Goal: Information Seeking & Learning: Check status

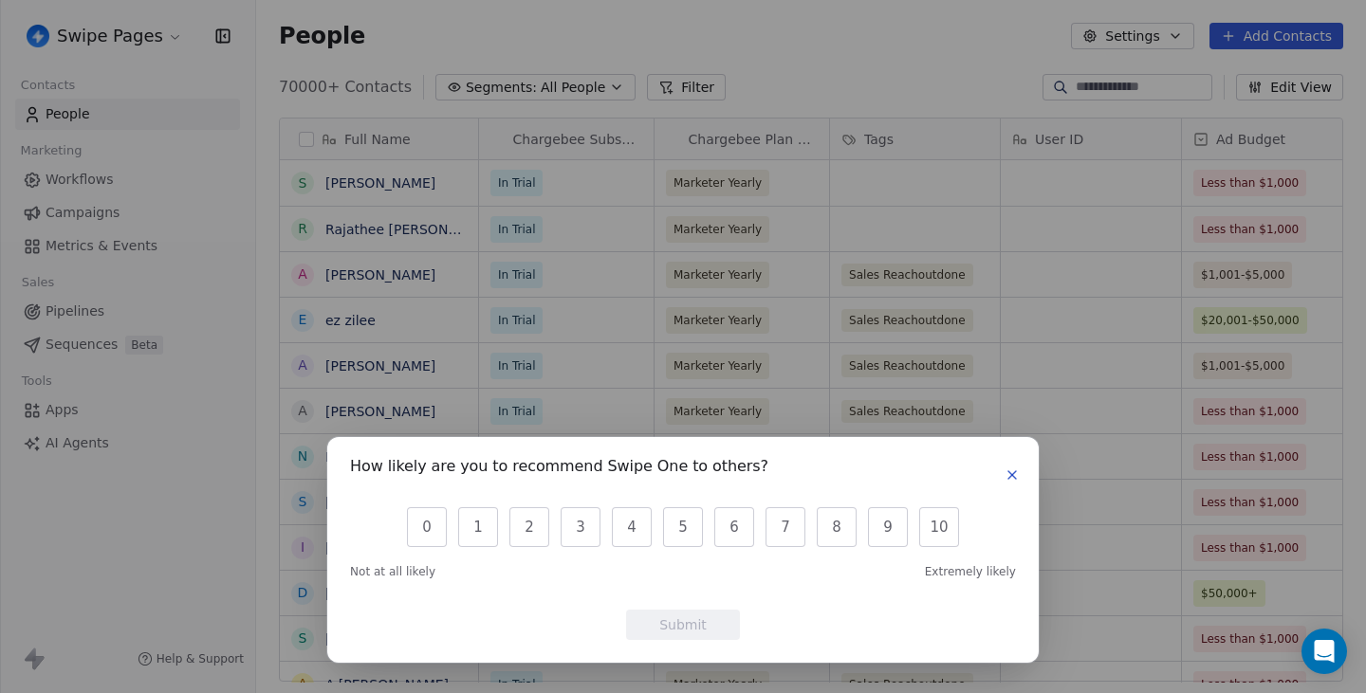
scroll to position [610, 1110]
click at [1013, 462] on div "How likely are you to recommend Swipe One to others?" at bounding box center [683, 475] width 666 height 30
click at [1010, 469] on icon "button" at bounding box center [1011, 475] width 15 height 15
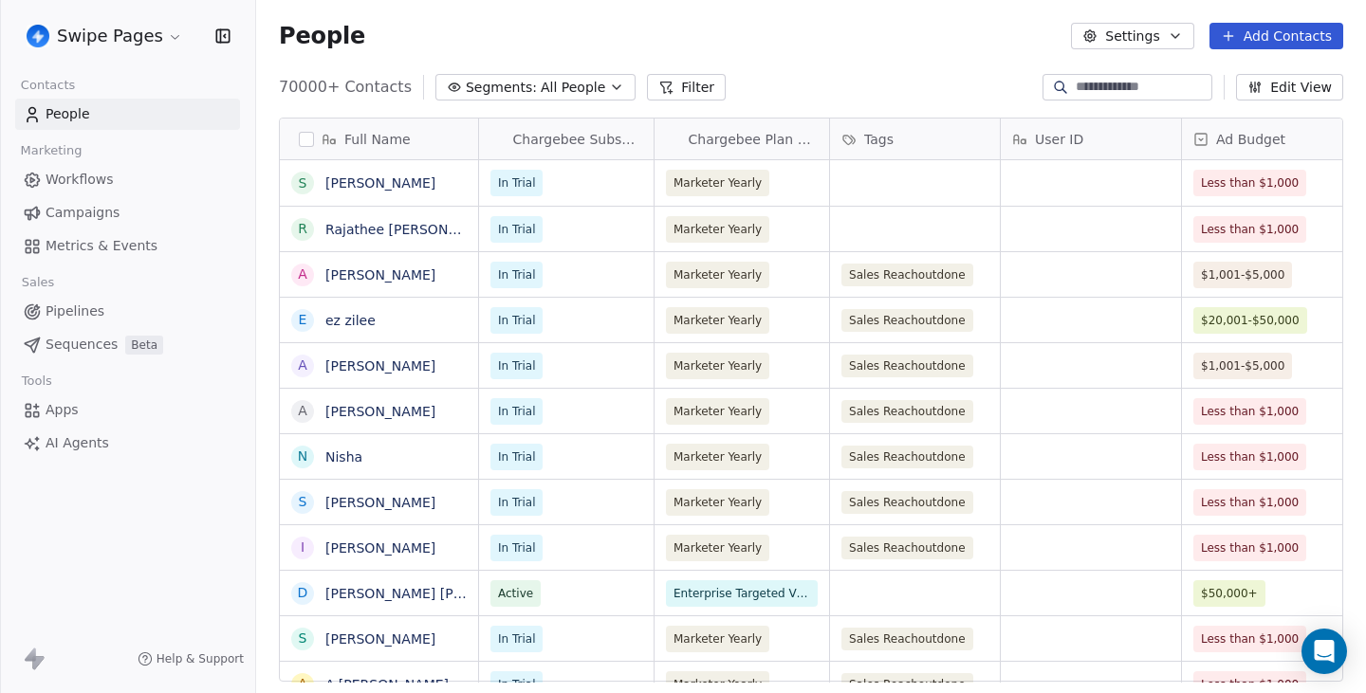
click at [121, 239] on span "Metrics & Events" at bounding box center [102, 246] width 112 height 20
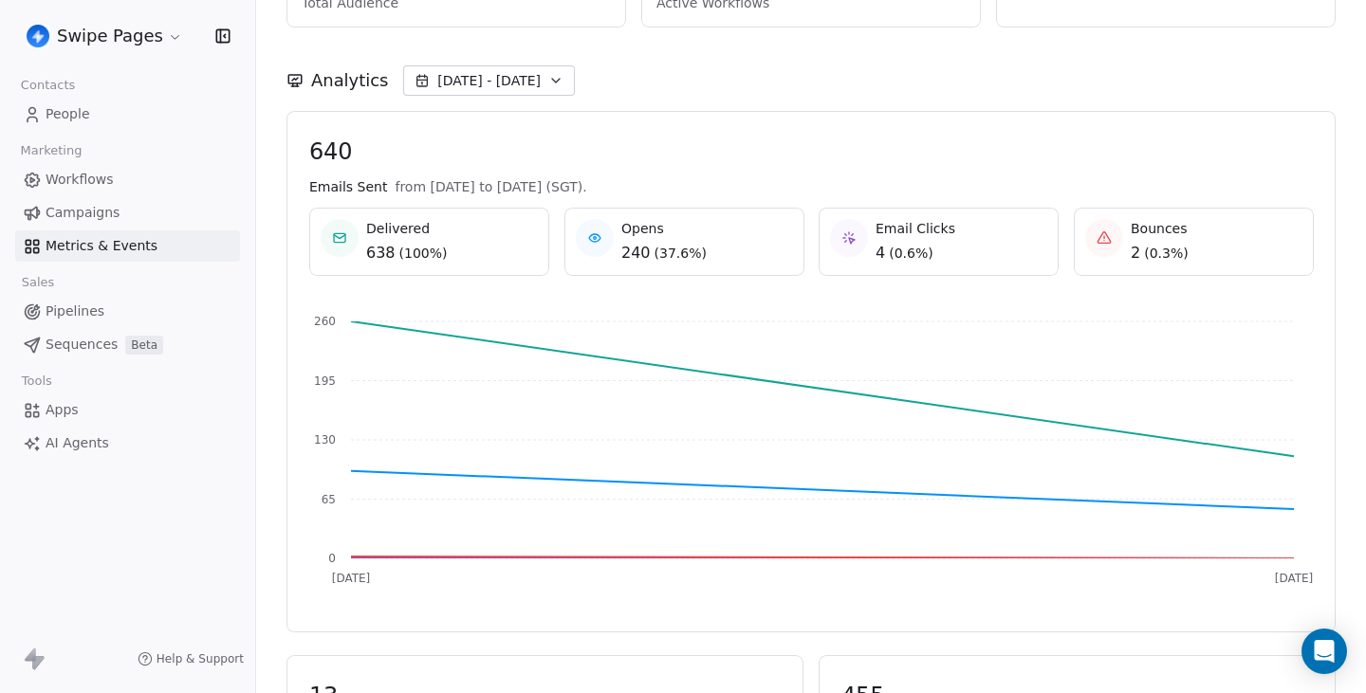
scroll to position [124, 0]
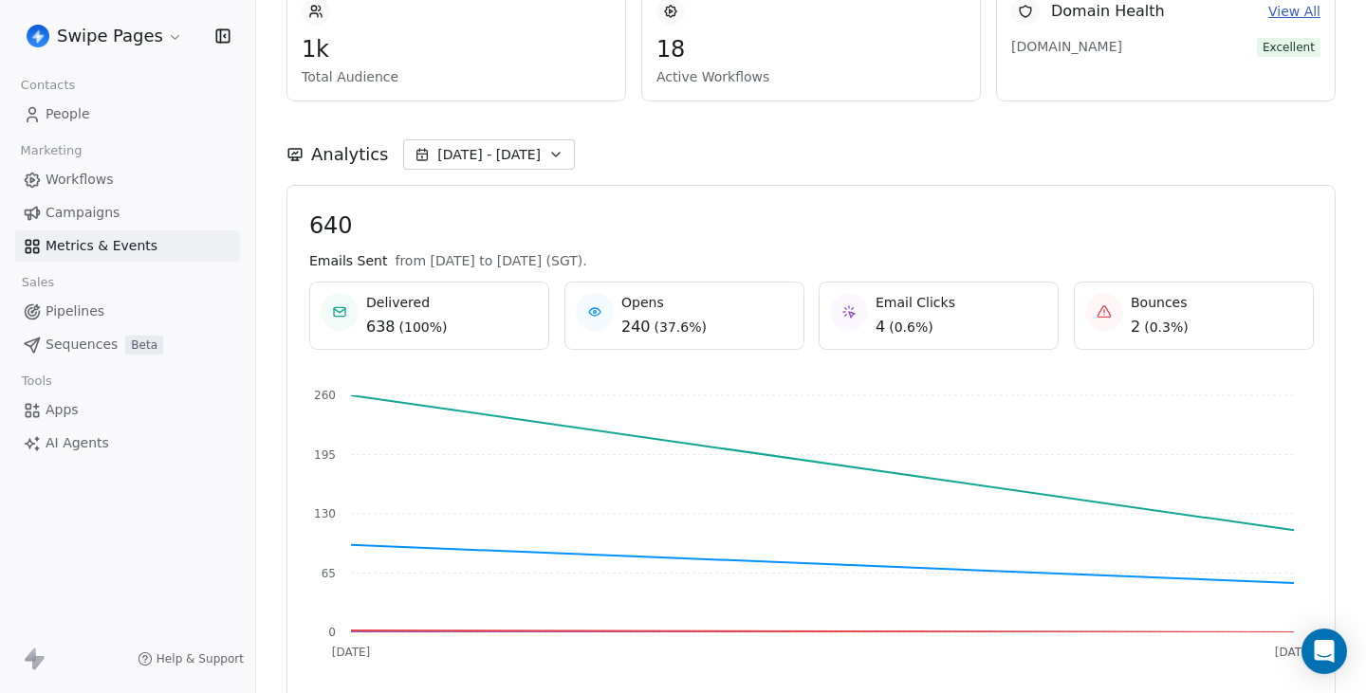
click at [532, 161] on button "[DATE] - [DATE]" at bounding box center [489, 154] width 172 height 30
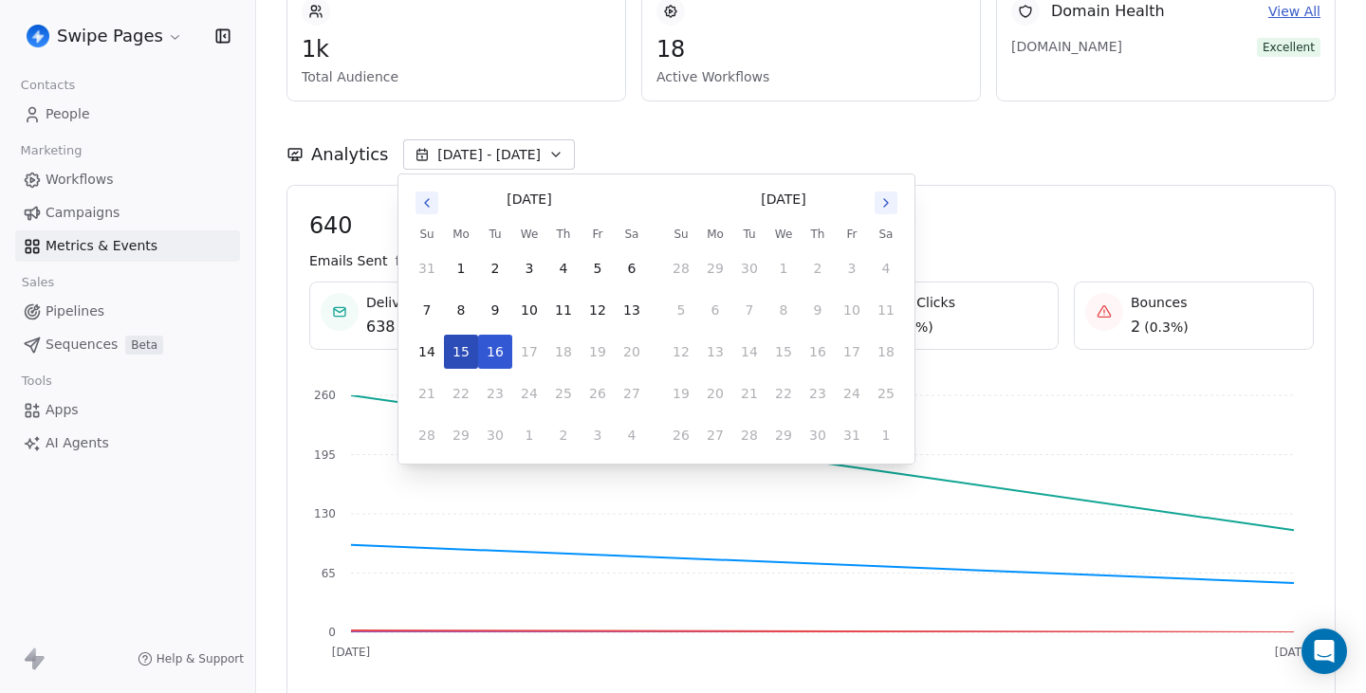
click at [455, 347] on button "15" at bounding box center [461, 352] width 34 height 34
click at [502, 165] on button "[DATE] - [DATE]" at bounding box center [489, 154] width 172 height 30
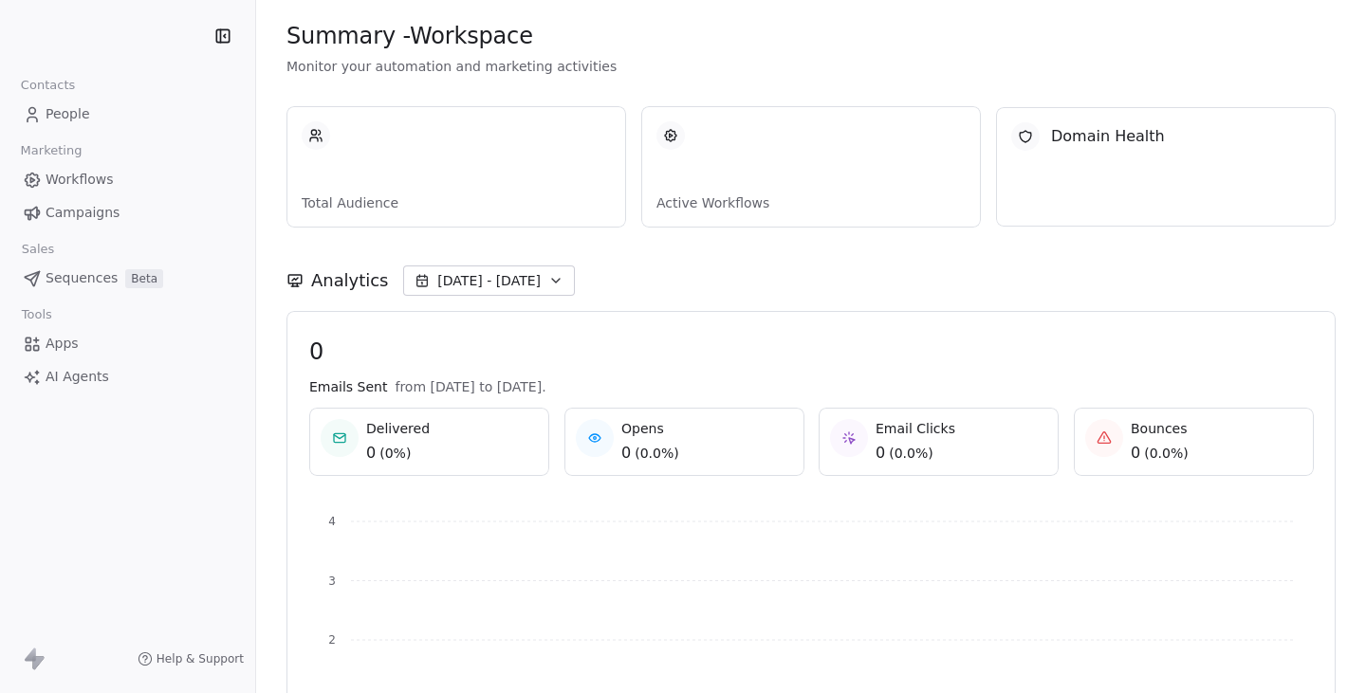
click at [486, 284] on span "[DATE] - [DATE]" at bounding box center [488, 280] width 103 height 19
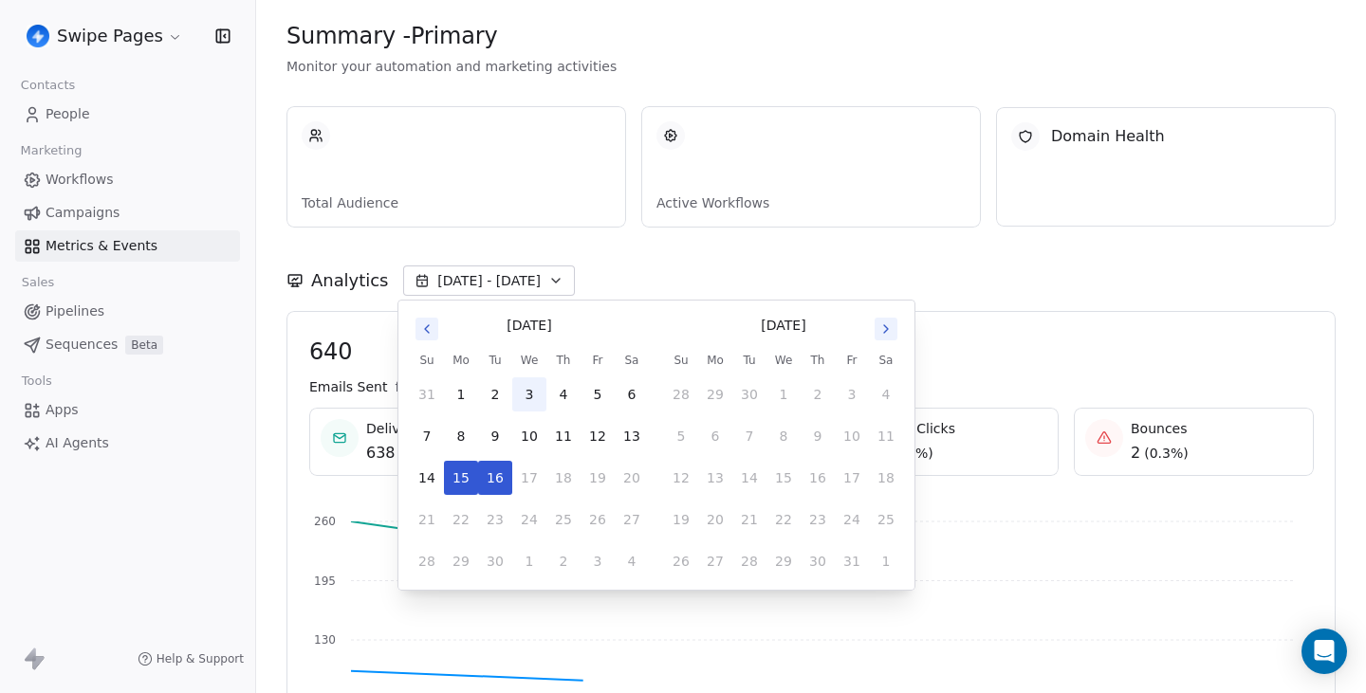
click at [525, 390] on button "3" at bounding box center [529, 394] width 34 height 34
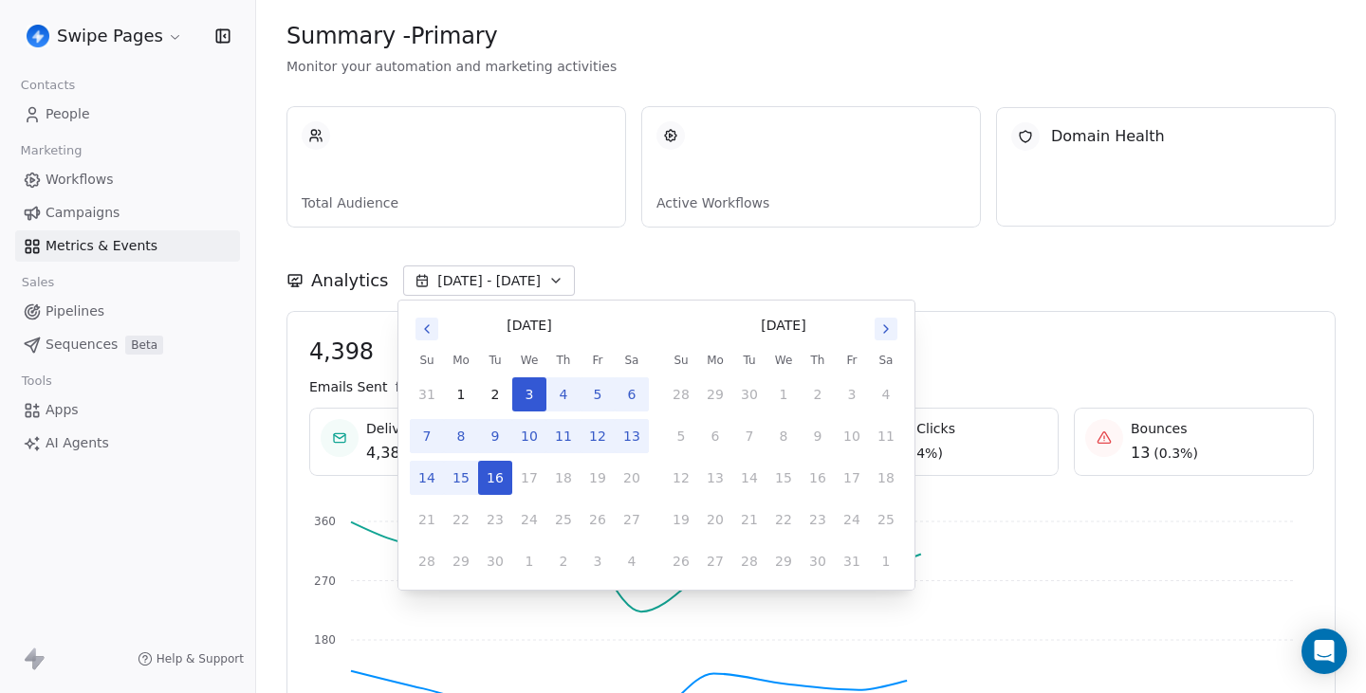
click at [464, 465] on button "15" at bounding box center [461, 478] width 34 height 34
click at [568, 248] on div "Analytics Sep 03 - Sep 15" at bounding box center [810, 269] width 1049 height 83
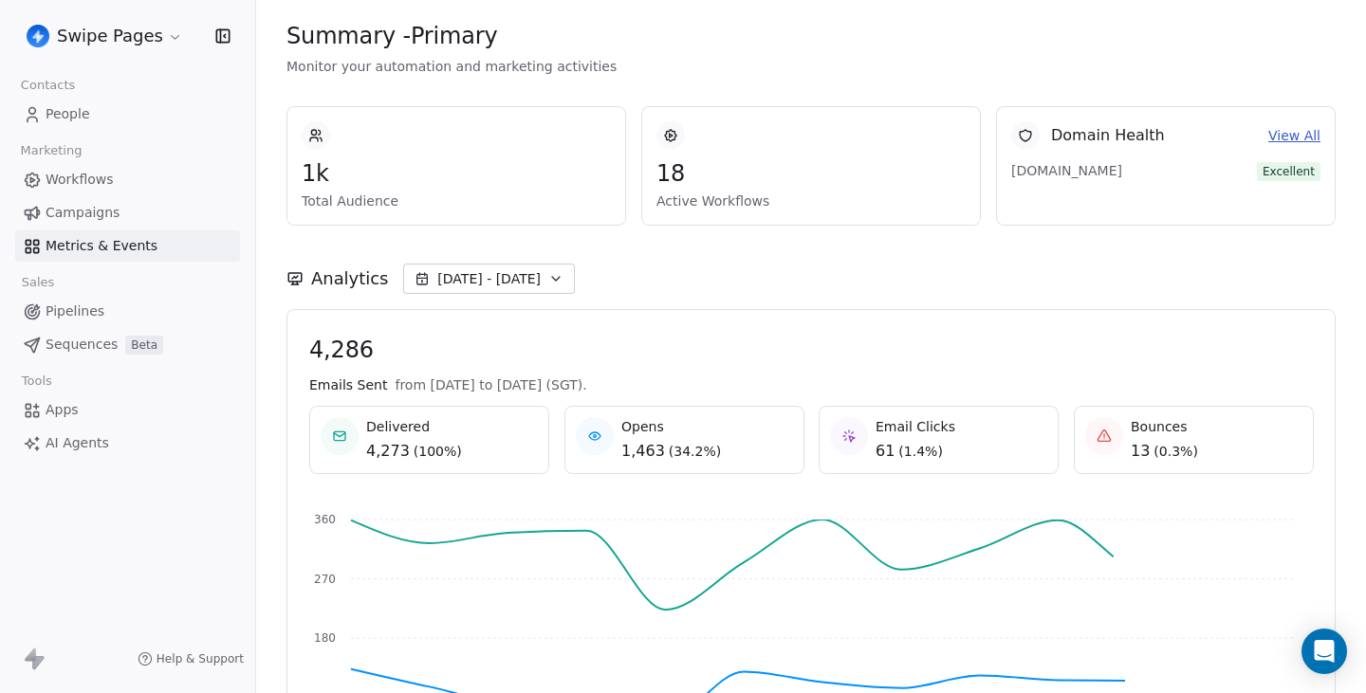
click at [532, 272] on button "Sep 03 - Sep 15" at bounding box center [489, 279] width 172 height 30
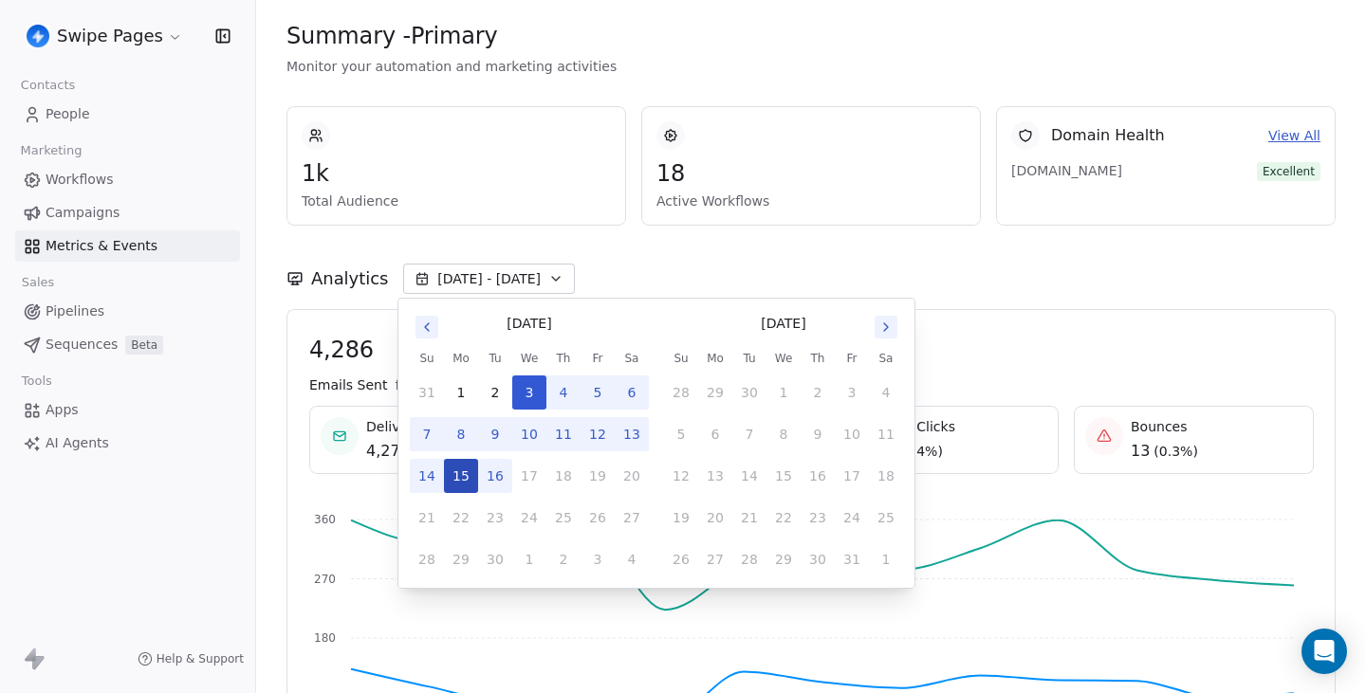
click at [458, 475] on button "15" at bounding box center [461, 476] width 34 height 34
click at [486, 472] on button "16" at bounding box center [495, 476] width 34 height 34
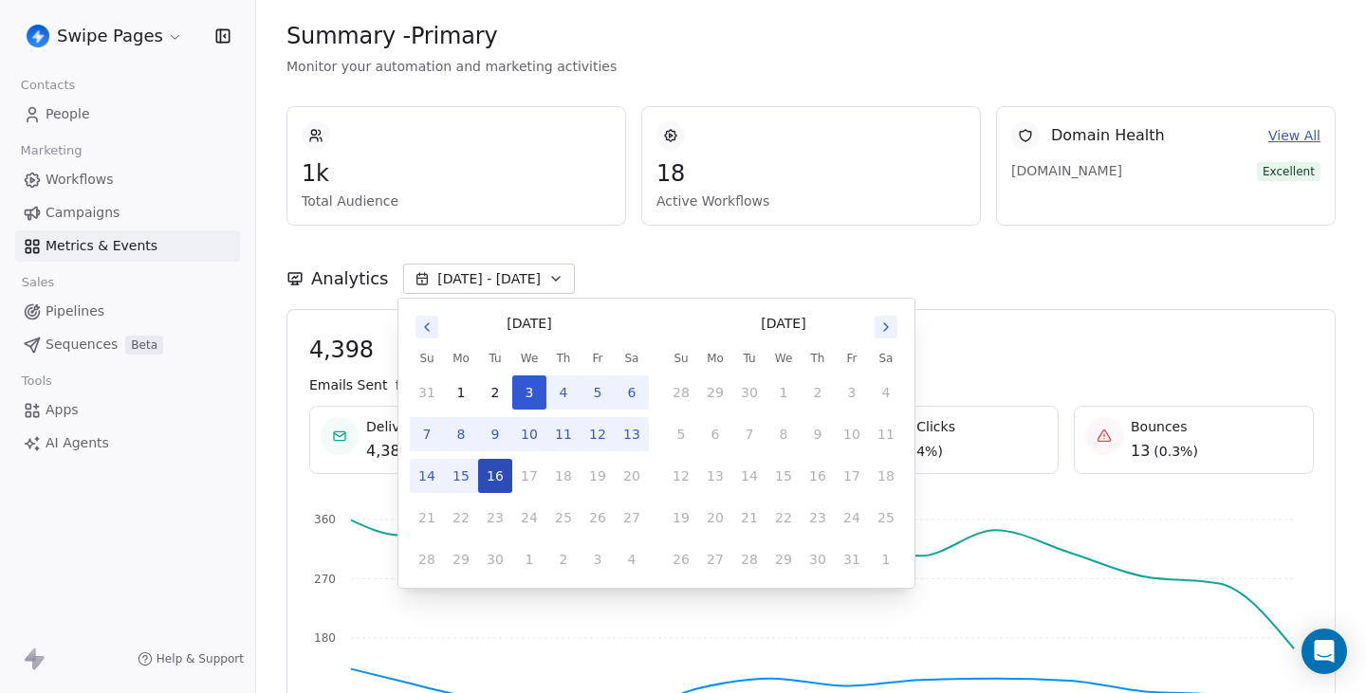
click at [492, 474] on button "16" at bounding box center [495, 476] width 34 height 34
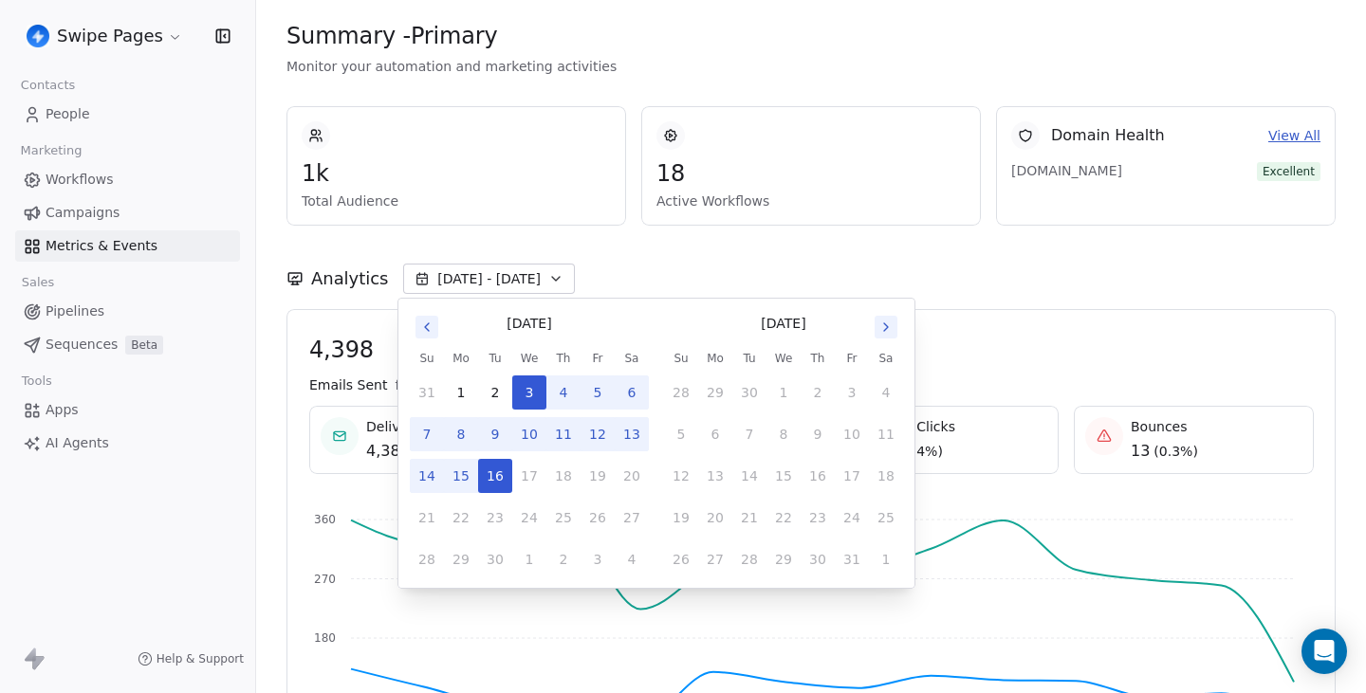
click at [468, 474] on button "15" at bounding box center [461, 476] width 34 height 34
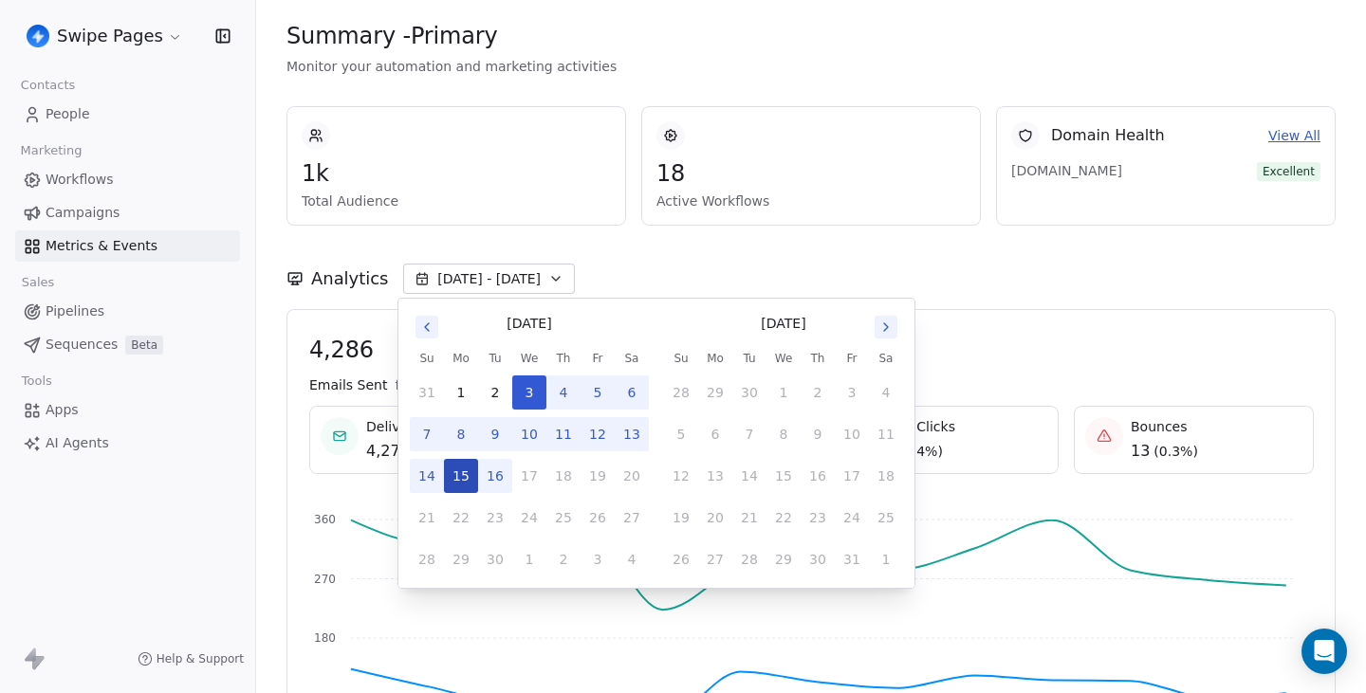
click at [468, 474] on button "15" at bounding box center [461, 476] width 34 height 34
click at [559, 442] on button "11" at bounding box center [563, 434] width 34 height 34
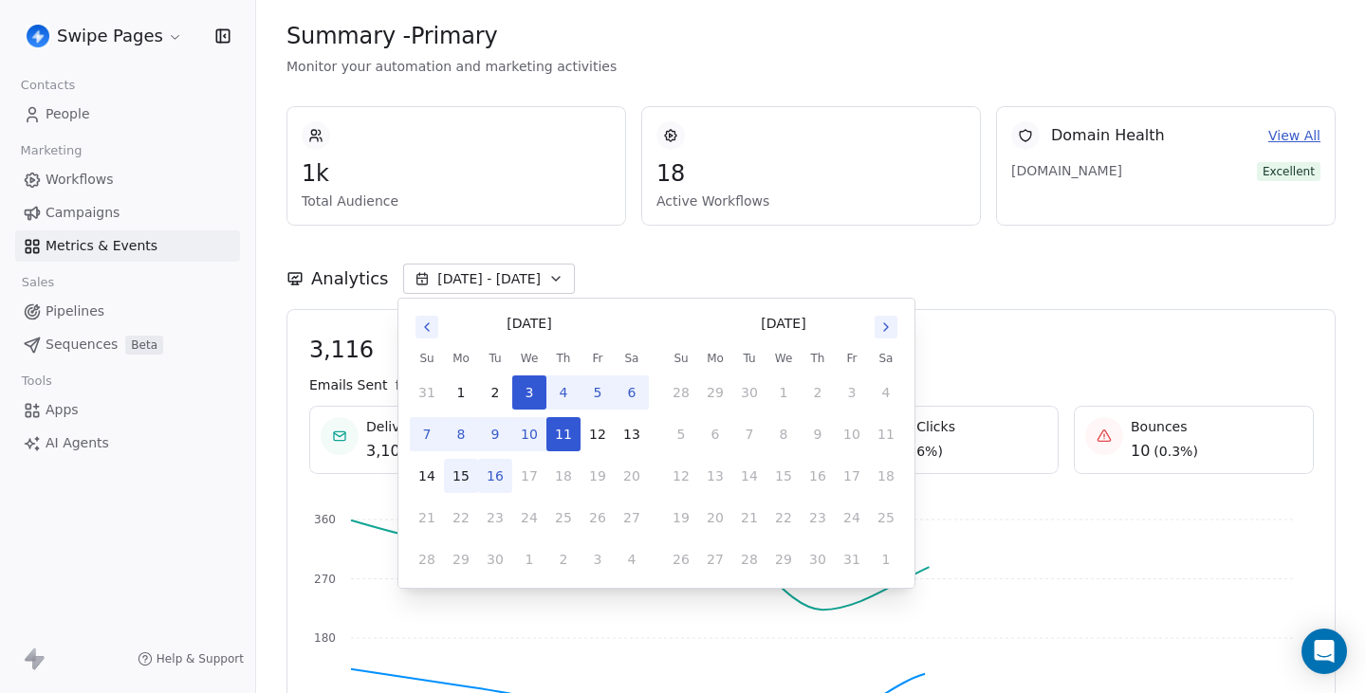
click at [453, 472] on button "15" at bounding box center [461, 476] width 34 height 34
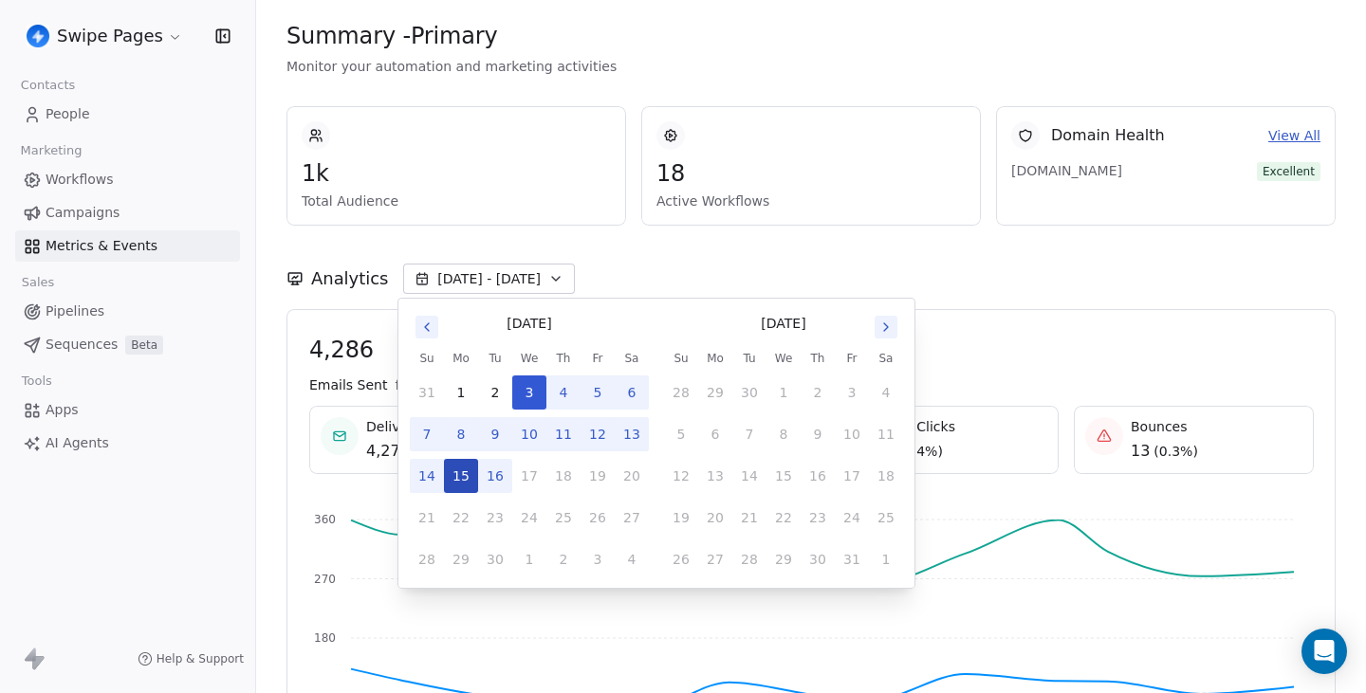
click at [453, 472] on button "15" at bounding box center [461, 476] width 34 height 34
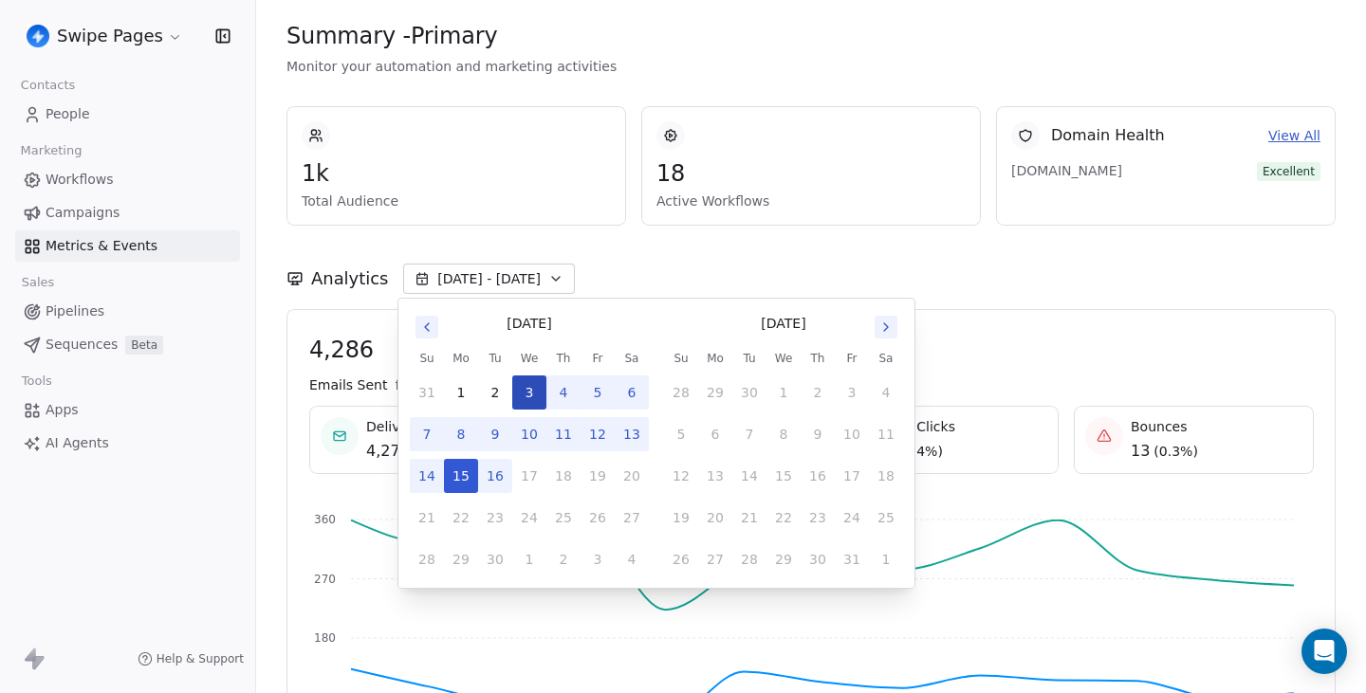
click at [531, 382] on button "3" at bounding box center [529, 393] width 34 height 34
click at [526, 387] on button "3" at bounding box center [529, 393] width 34 height 34
click at [428, 475] on button "14" at bounding box center [427, 476] width 34 height 34
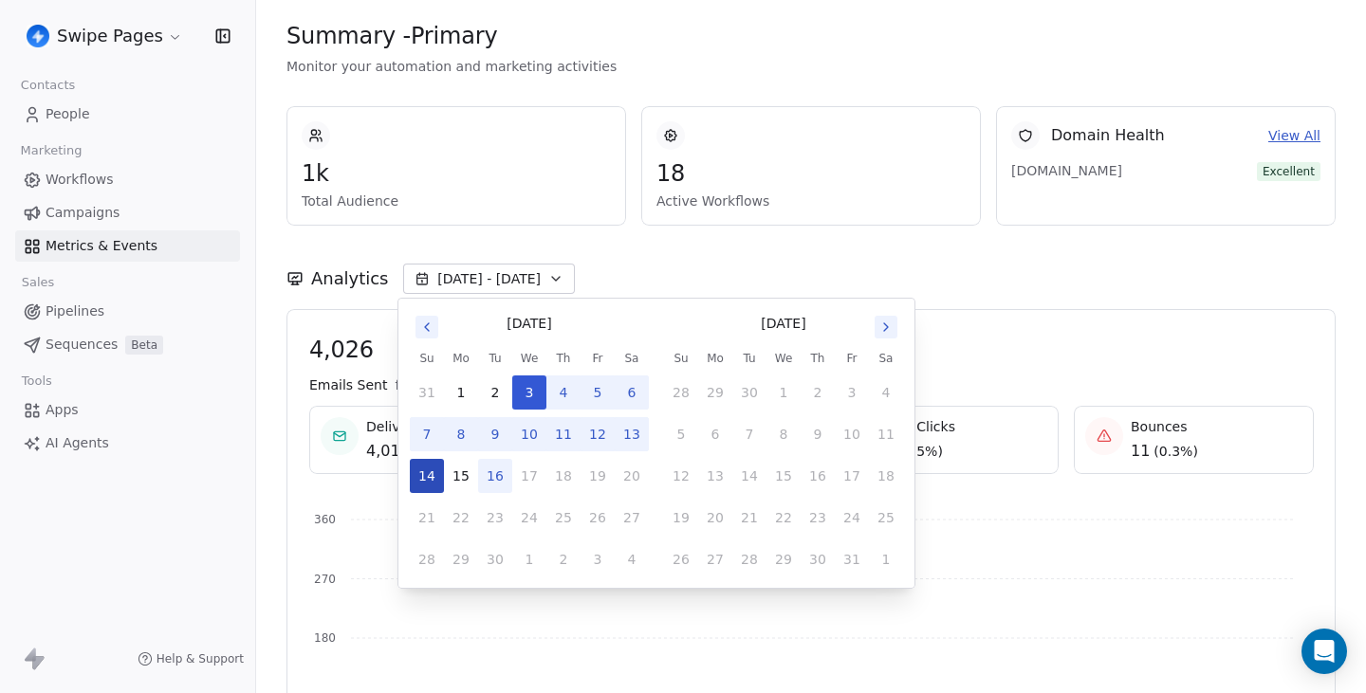
click at [428, 475] on button "14" at bounding box center [427, 476] width 34 height 34
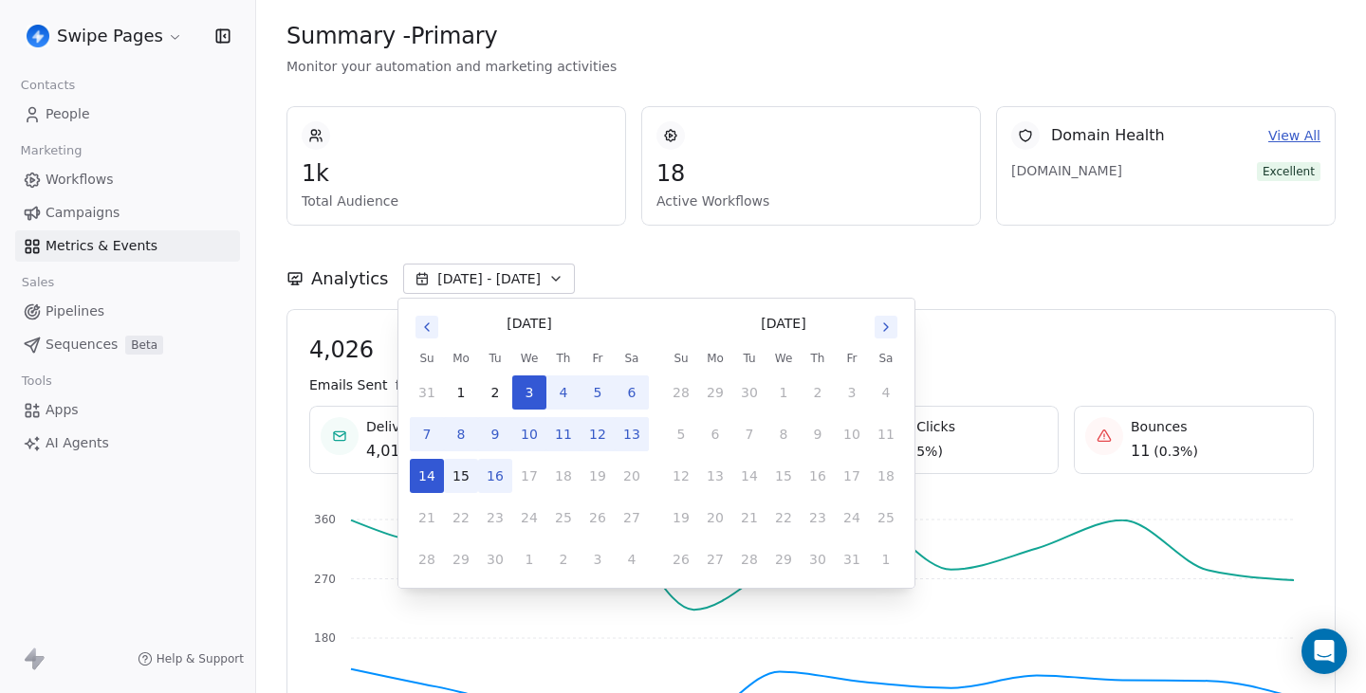
click at [449, 471] on button "15" at bounding box center [461, 476] width 34 height 34
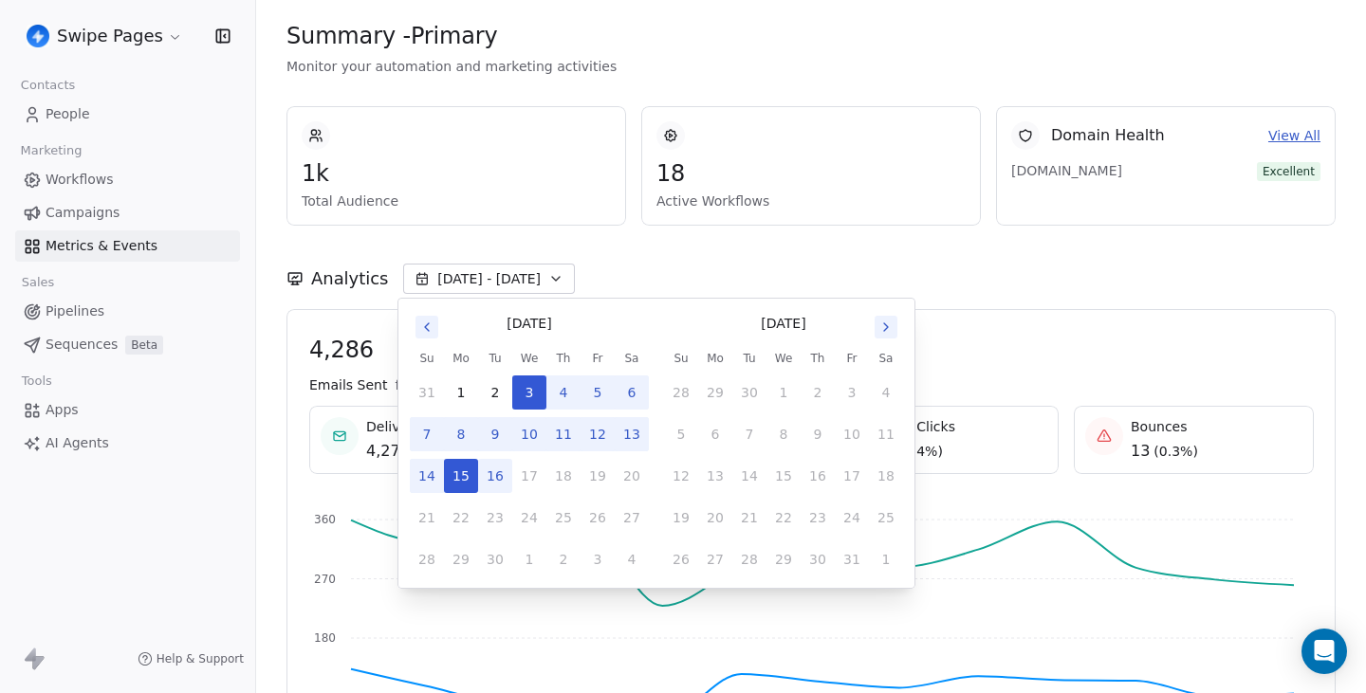
click at [479, 472] on button "16" at bounding box center [495, 476] width 34 height 34
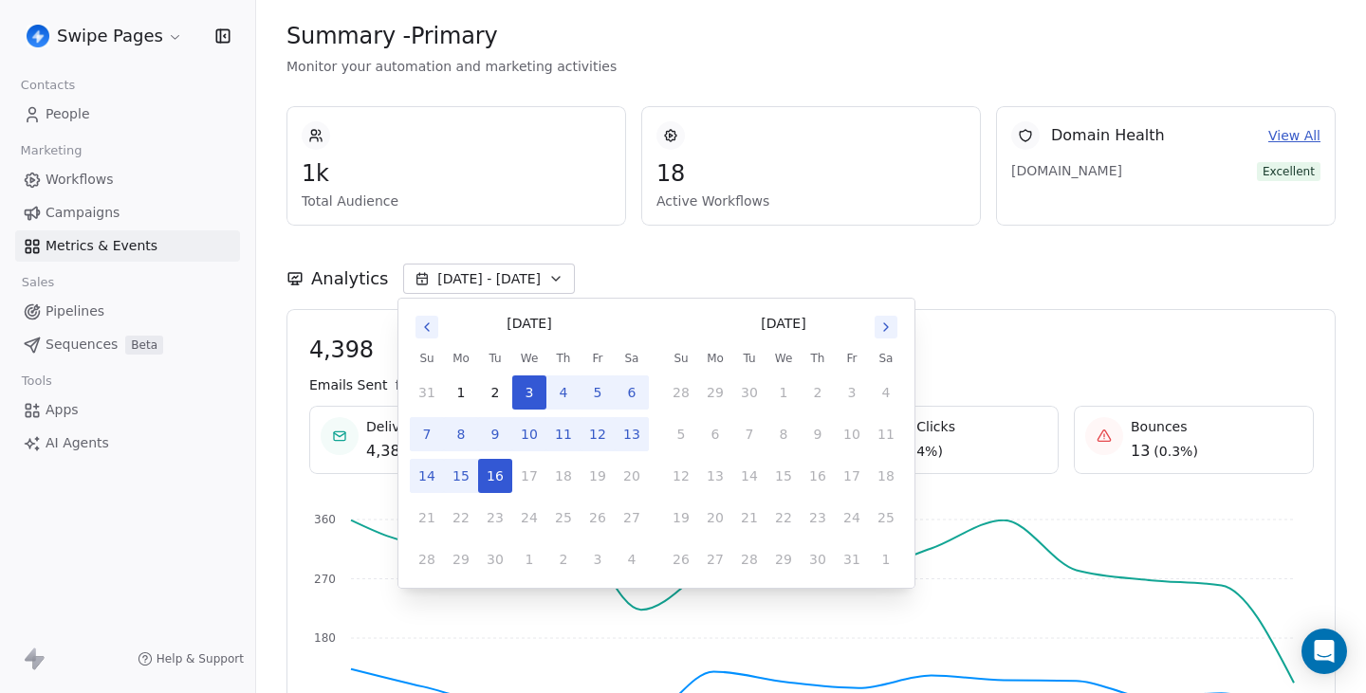
click at [582, 243] on div "Analytics Sep 03 - Sep 16" at bounding box center [810, 267] width 1049 height 83
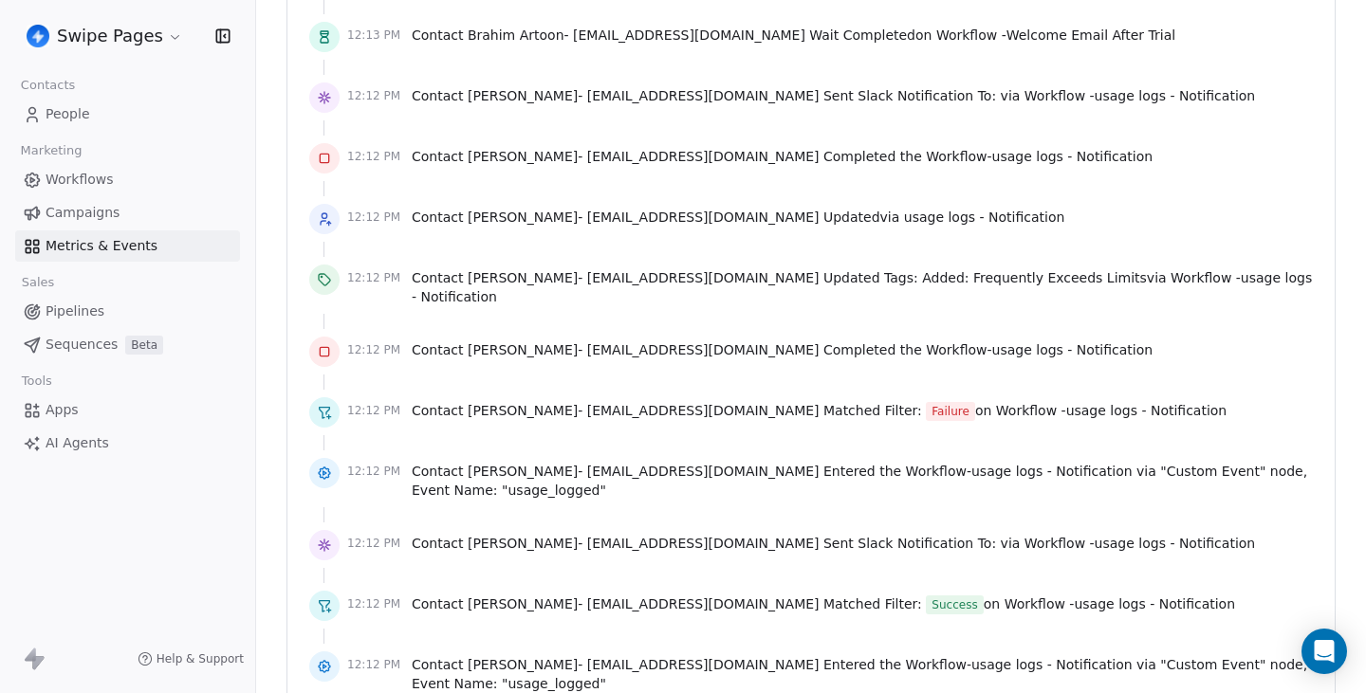
scroll to position [4101, 0]
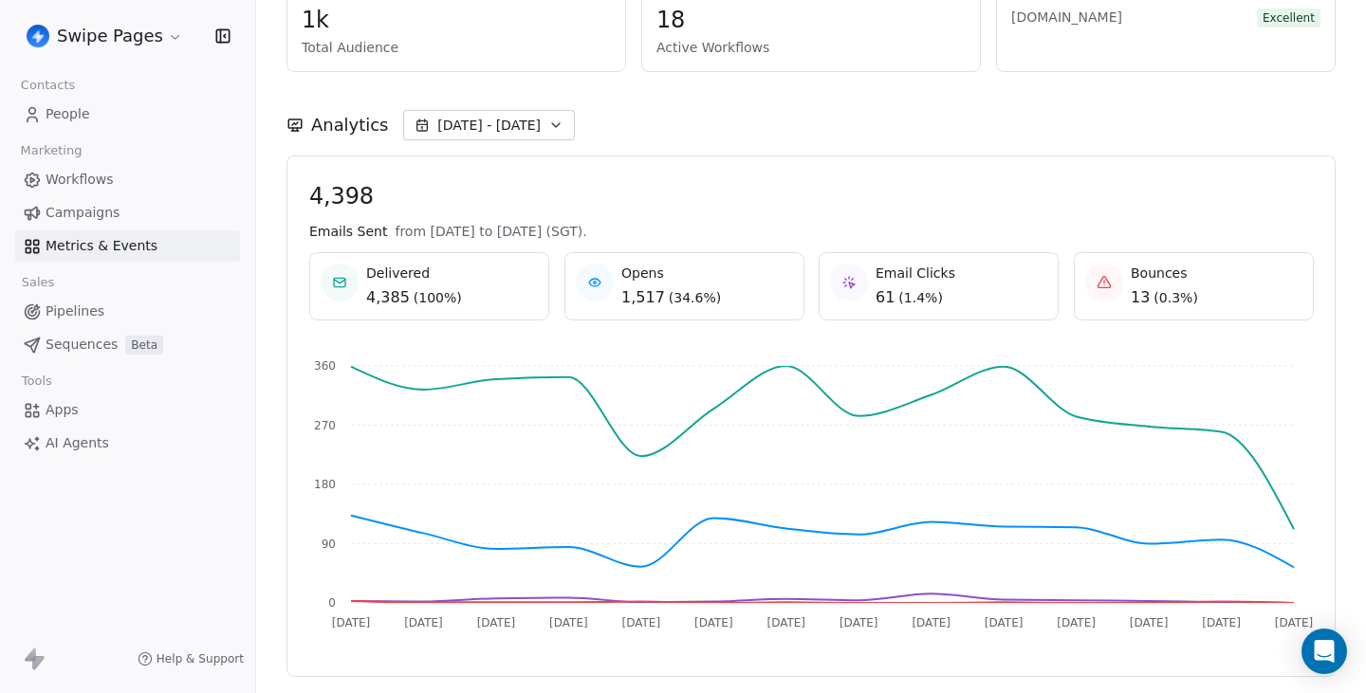
scroll to position [0, 0]
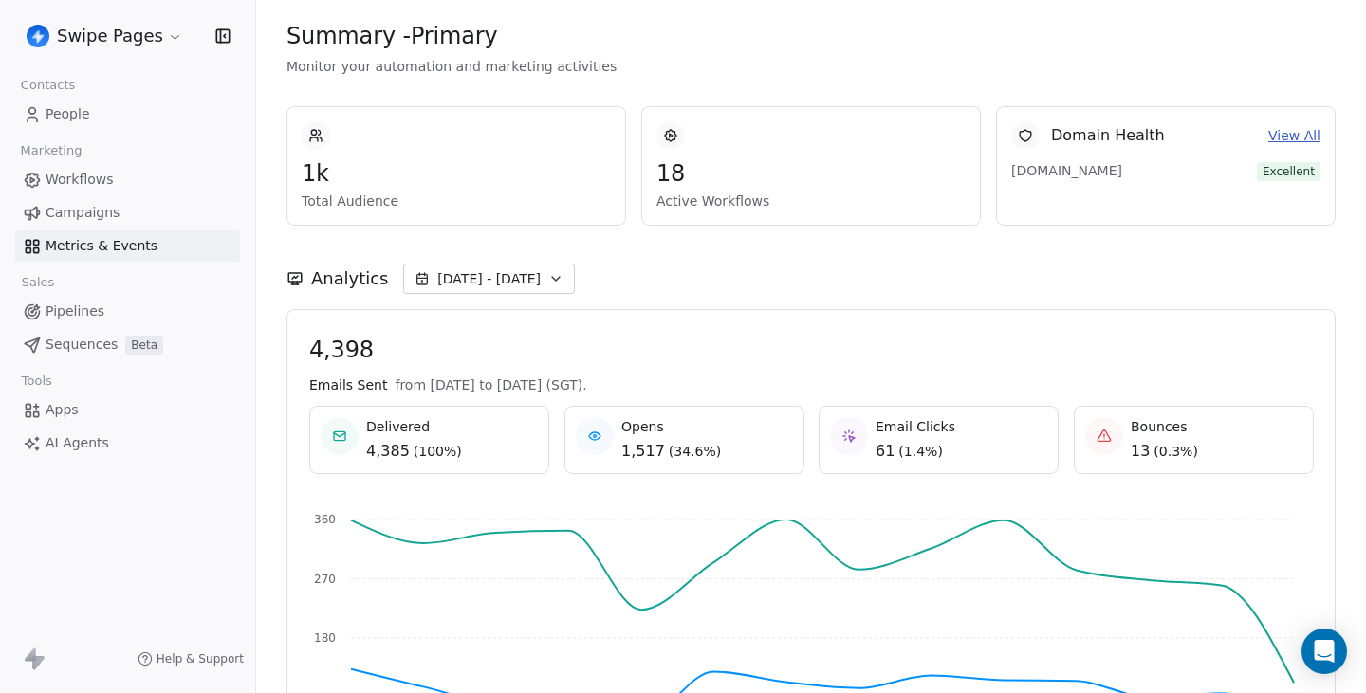
click at [1282, 136] on link "View All" at bounding box center [1294, 136] width 52 height 20
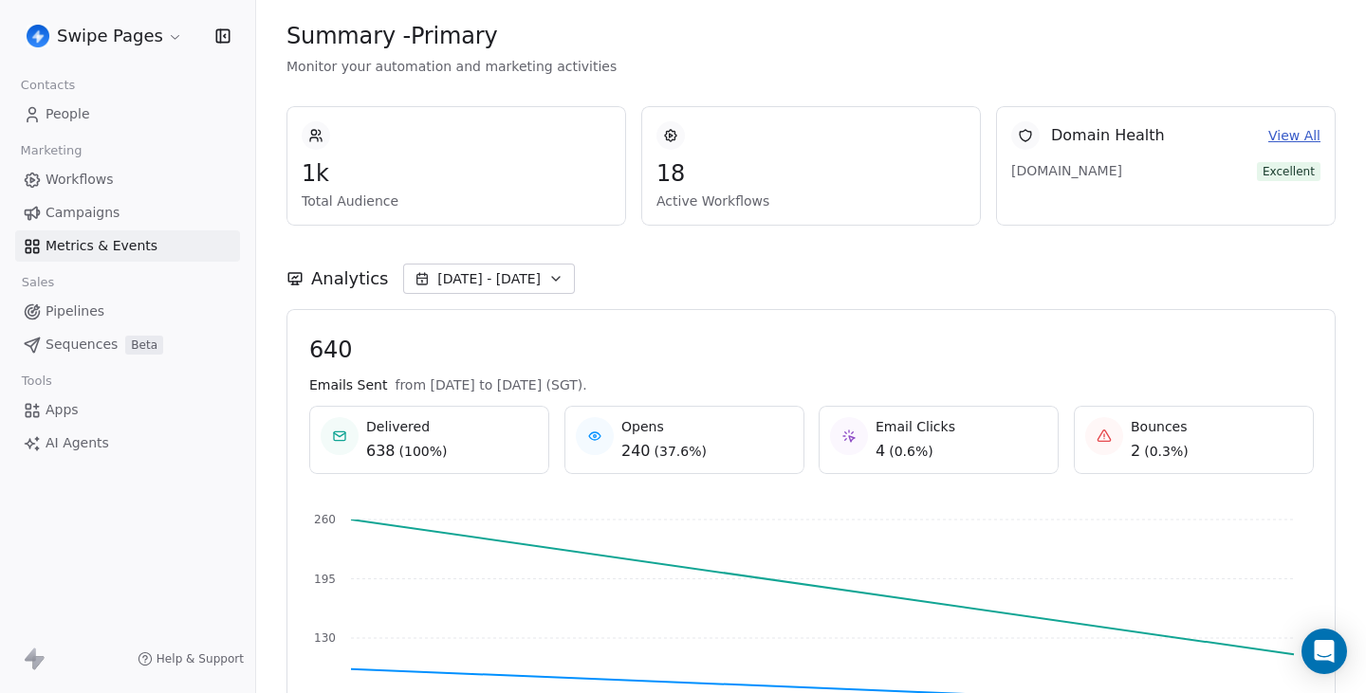
click at [523, 271] on span "[DATE] - [DATE]" at bounding box center [488, 278] width 103 height 19
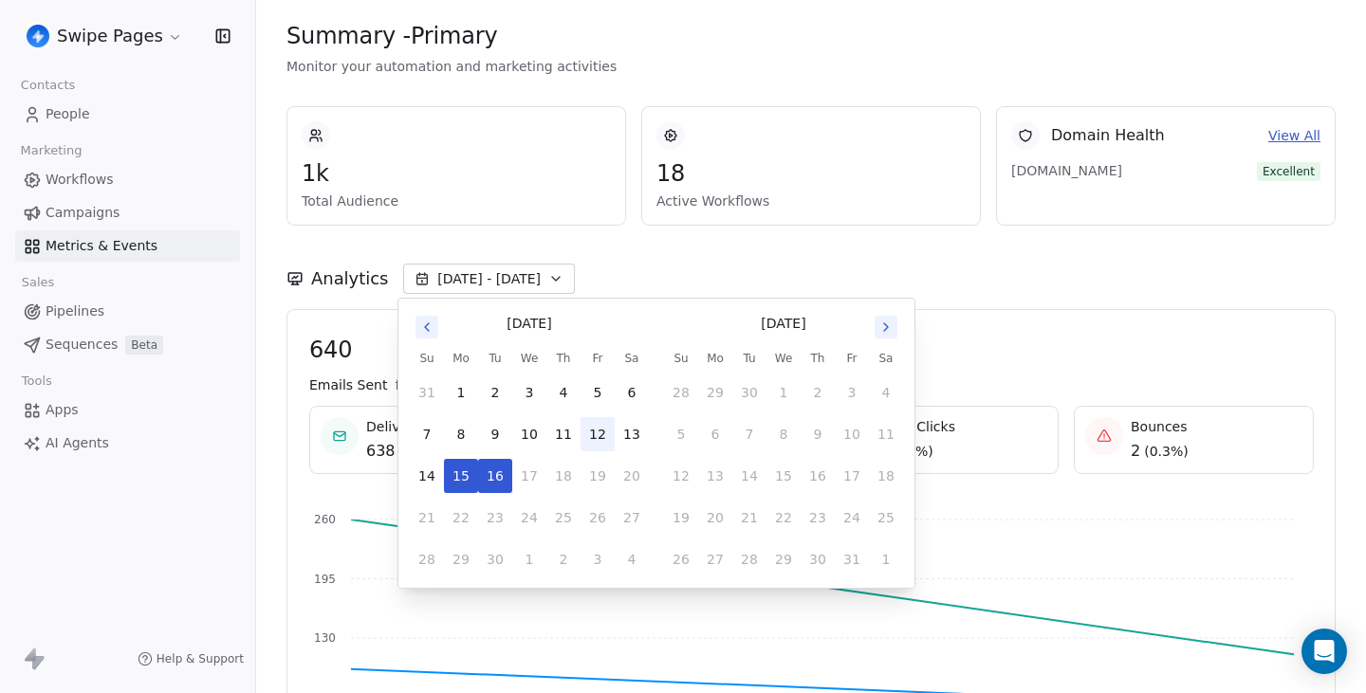
click at [596, 434] on button "12" at bounding box center [597, 434] width 34 height 34
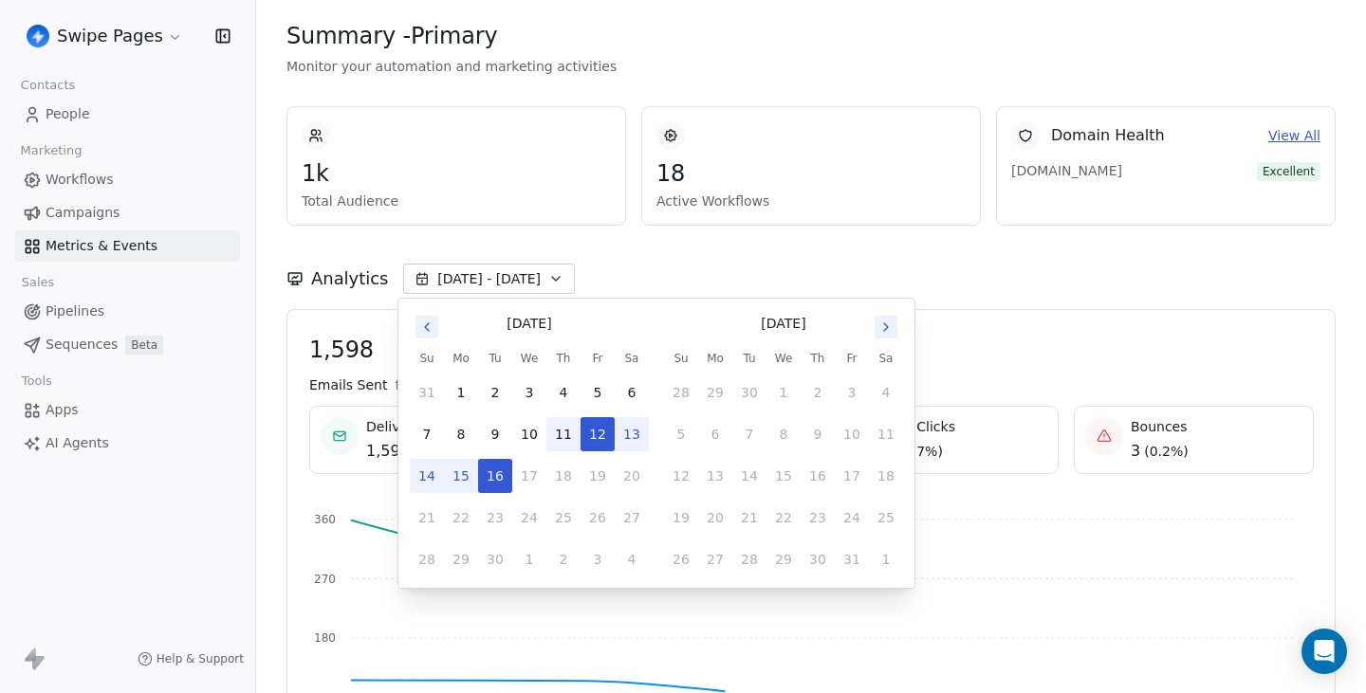
click at [573, 433] on button "11" at bounding box center [563, 434] width 34 height 34
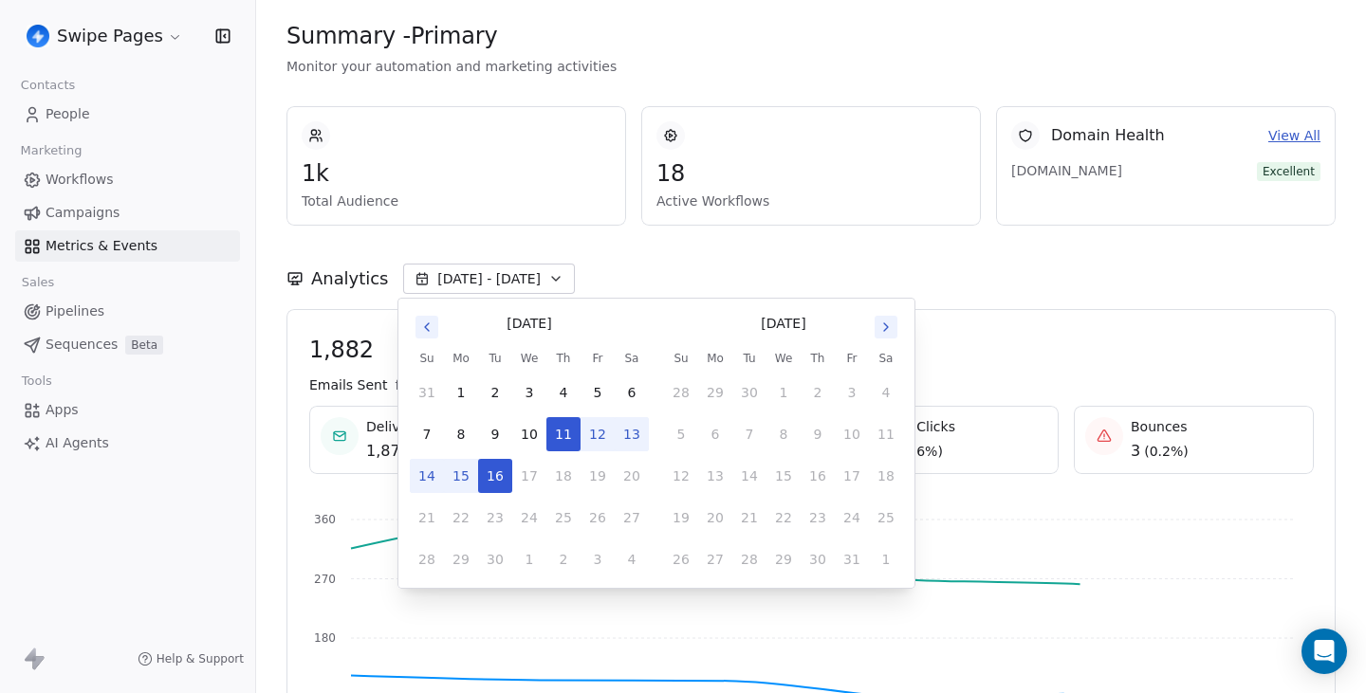
click at [582, 434] on button "12" at bounding box center [597, 434] width 34 height 34
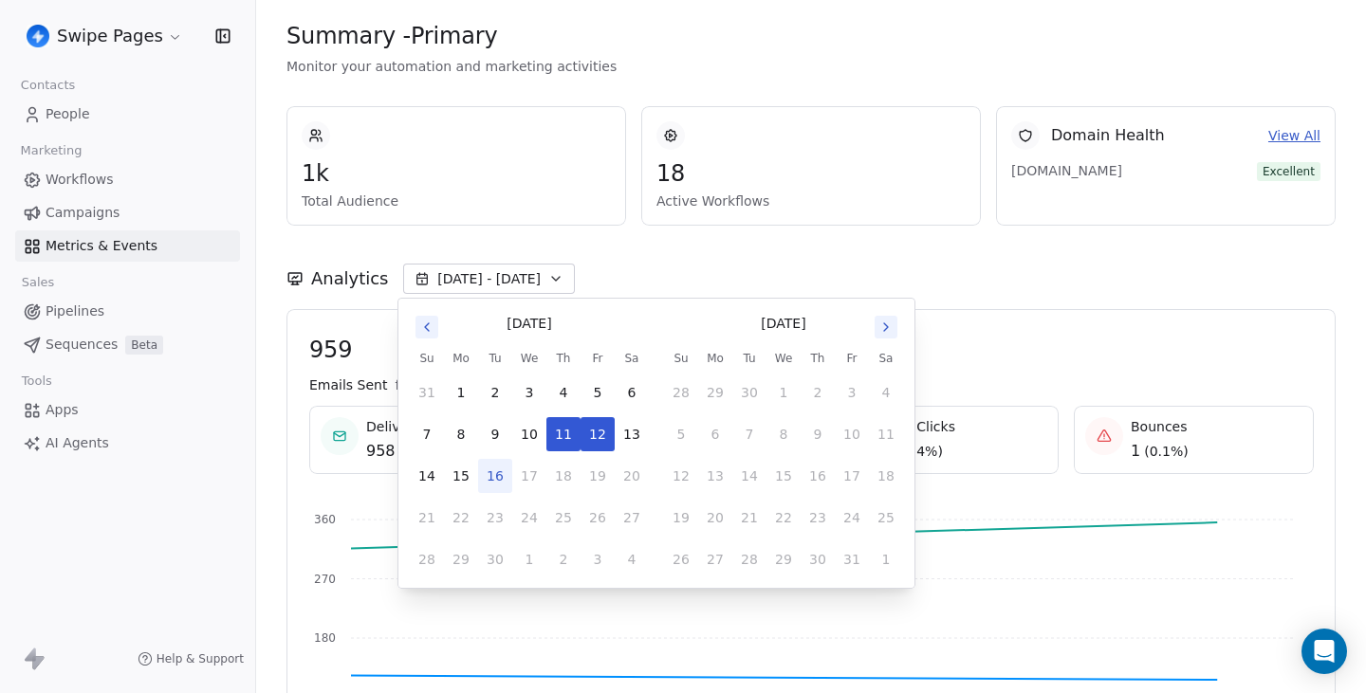
click at [613, 242] on div "Analytics Sep 11 - Sep 12" at bounding box center [810, 267] width 1049 height 83
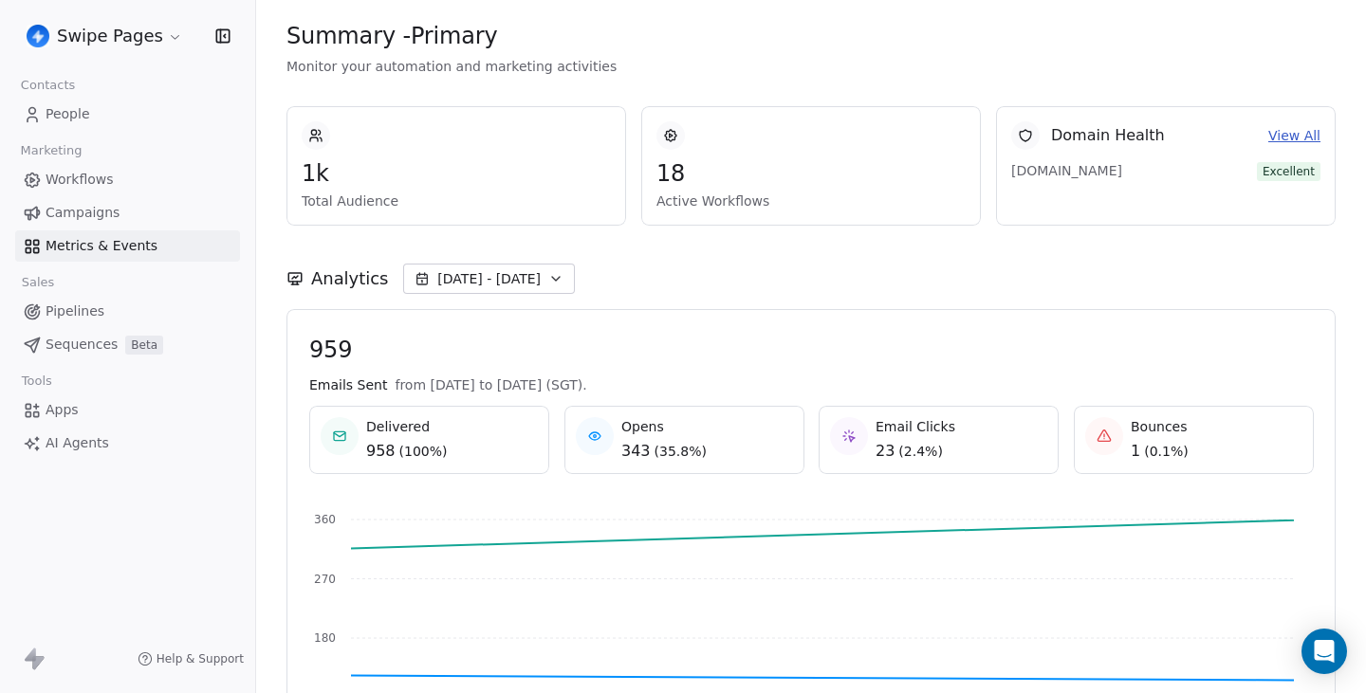
click at [548, 273] on icon "button" at bounding box center [555, 278] width 15 height 15
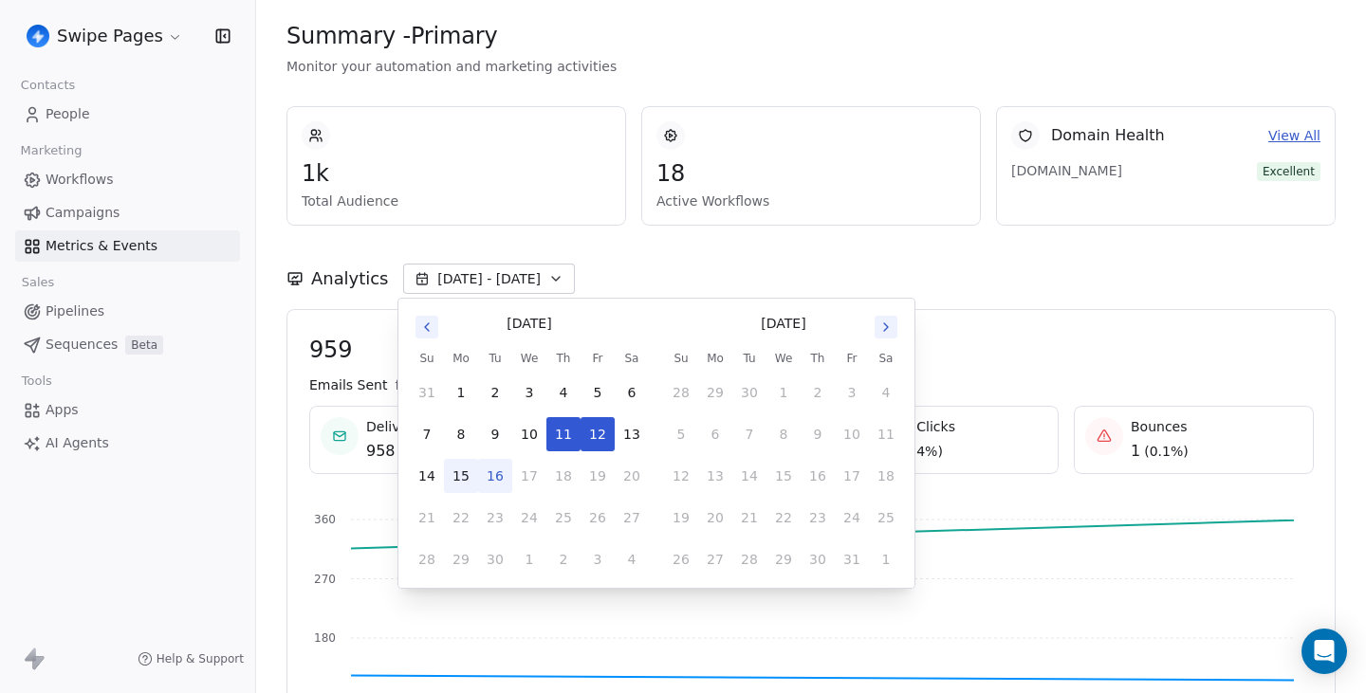
click at [461, 471] on button "15" at bounding box center [461, 476] width 34 height 34
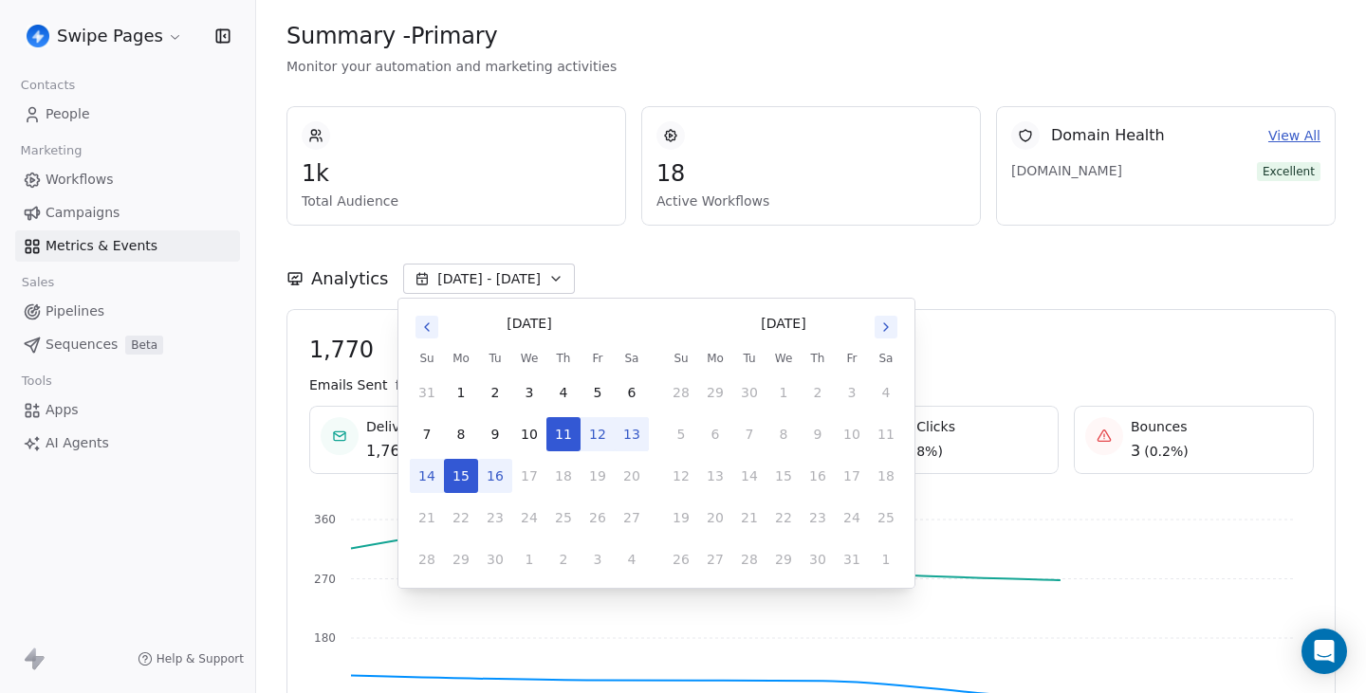
click at [482, 475] on button "16" at bounding box center [495, 476] width 34 height 34
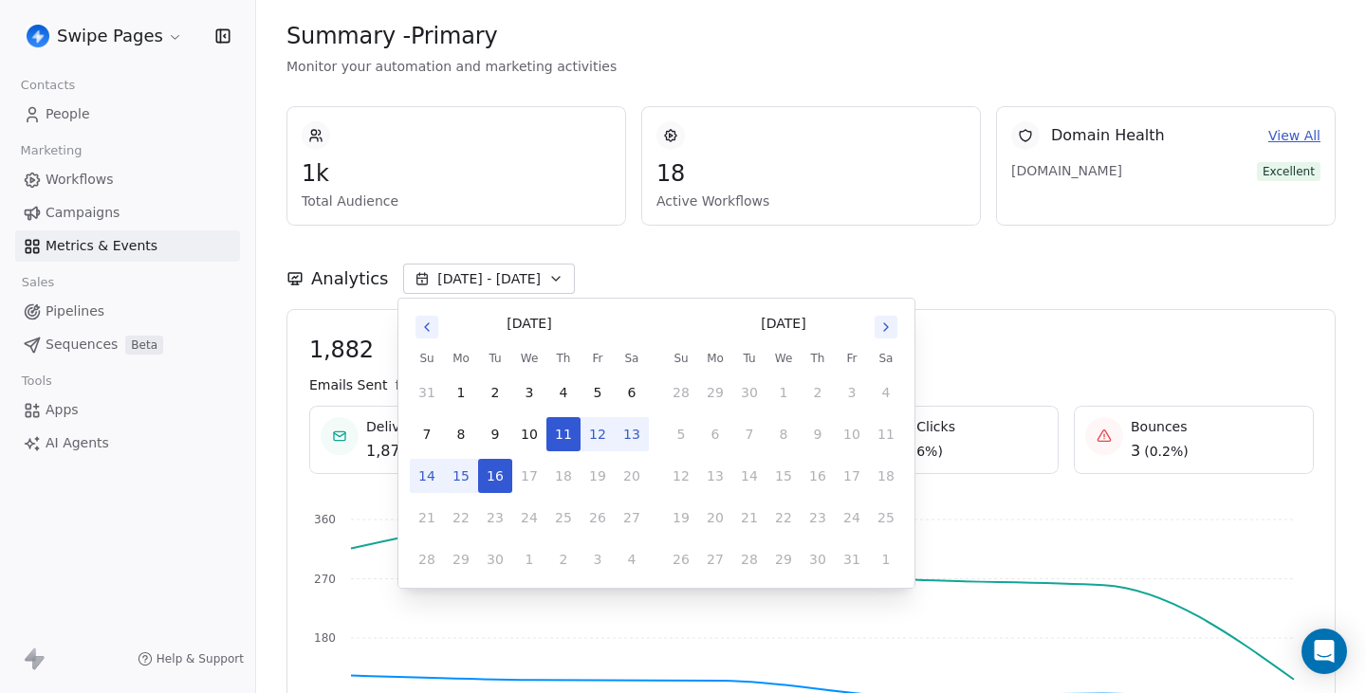
click at [467, 473] on button "15" at bounding box center [461, 476] width 34 height 34
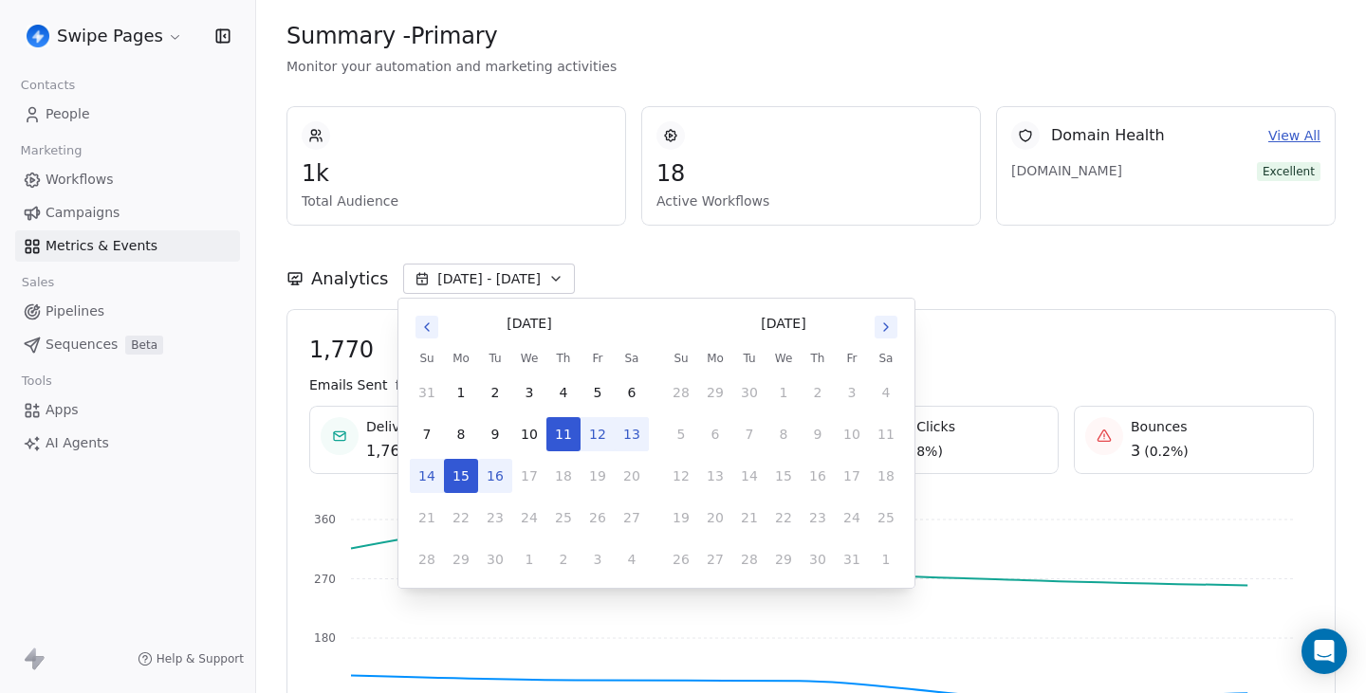
click at [493, 474] on button "16" at bounding box center [495, 476] width 34 height 34
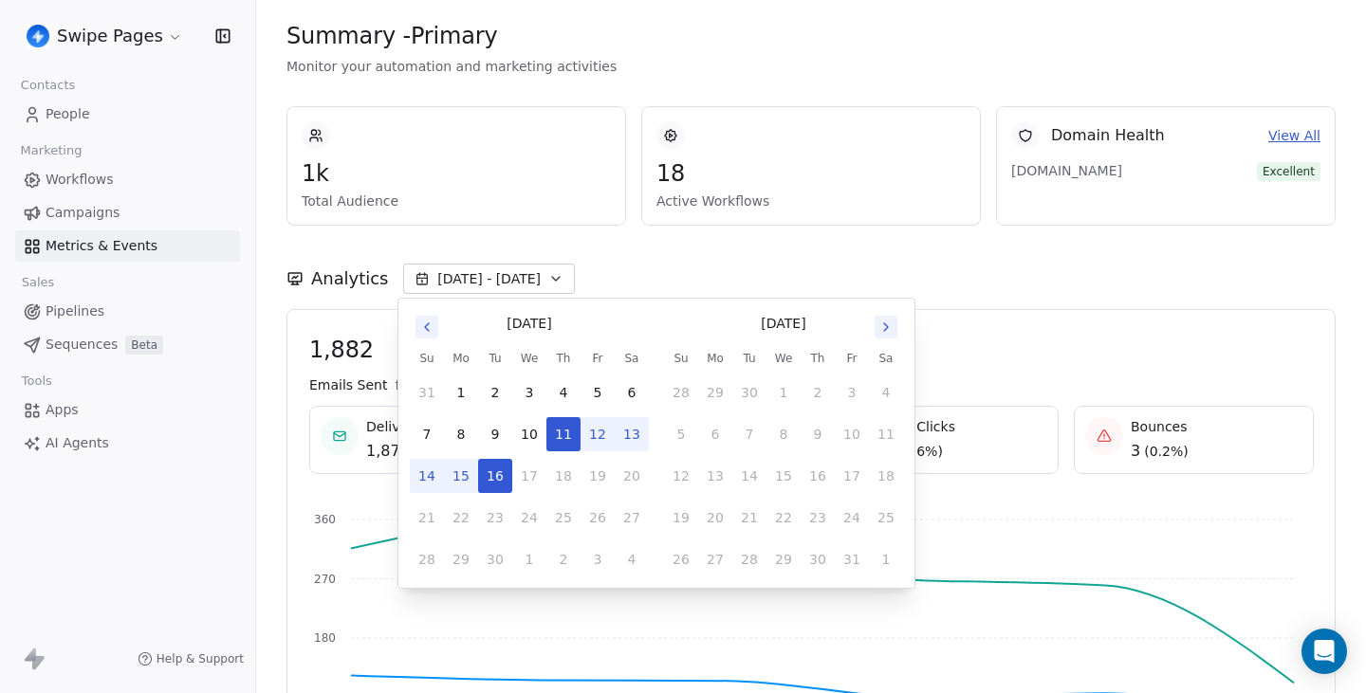
click at [459, 473] on button "15" at bounding box center [461, 476] width 34 height 34
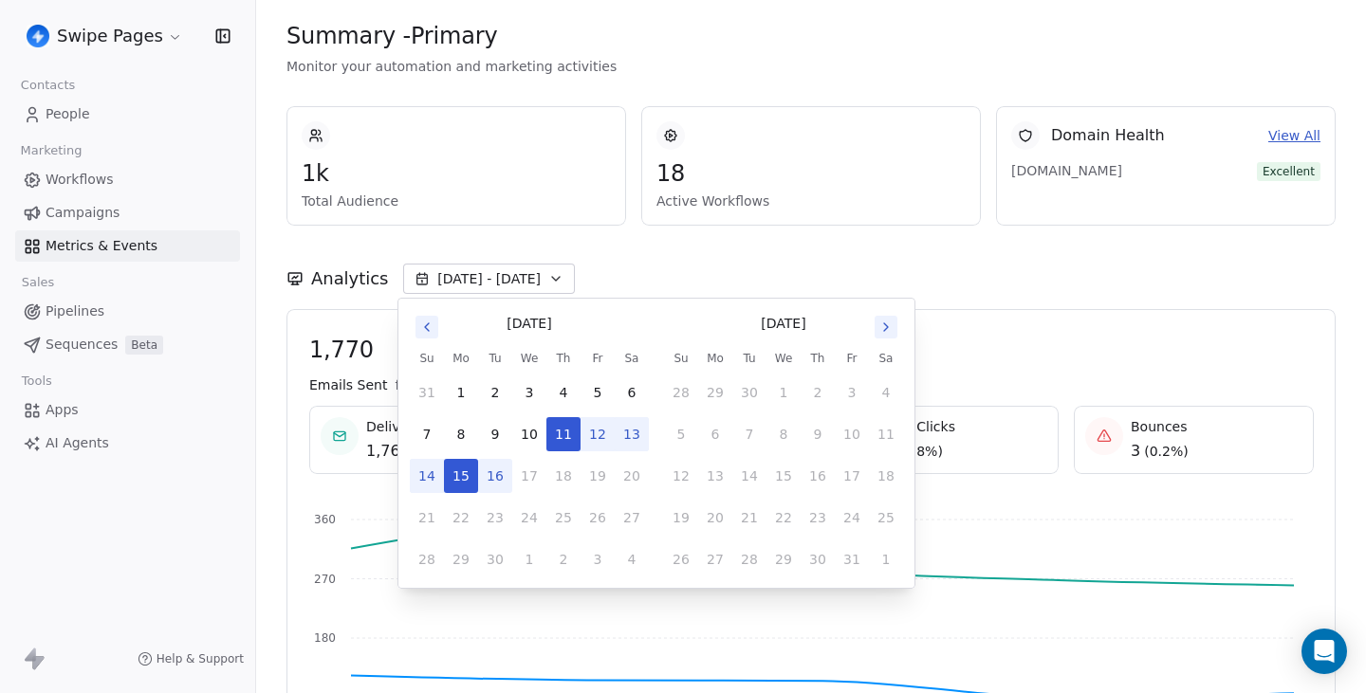
click at [498, 476] on button "16" at bounding box center [495, 476] width 34 height 34
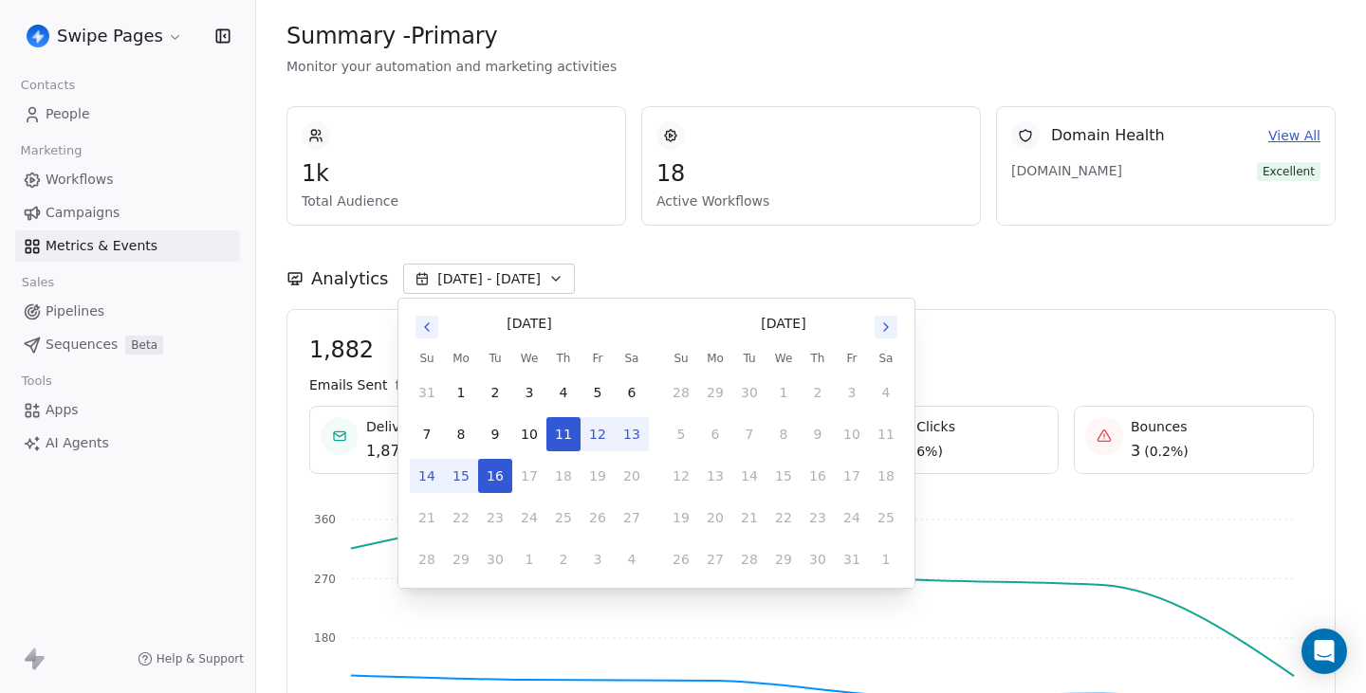
click at [598, 276] on div "Analytics Sep 11 - Sep 16" at bounding box center [810, 279] width 1049 height 30
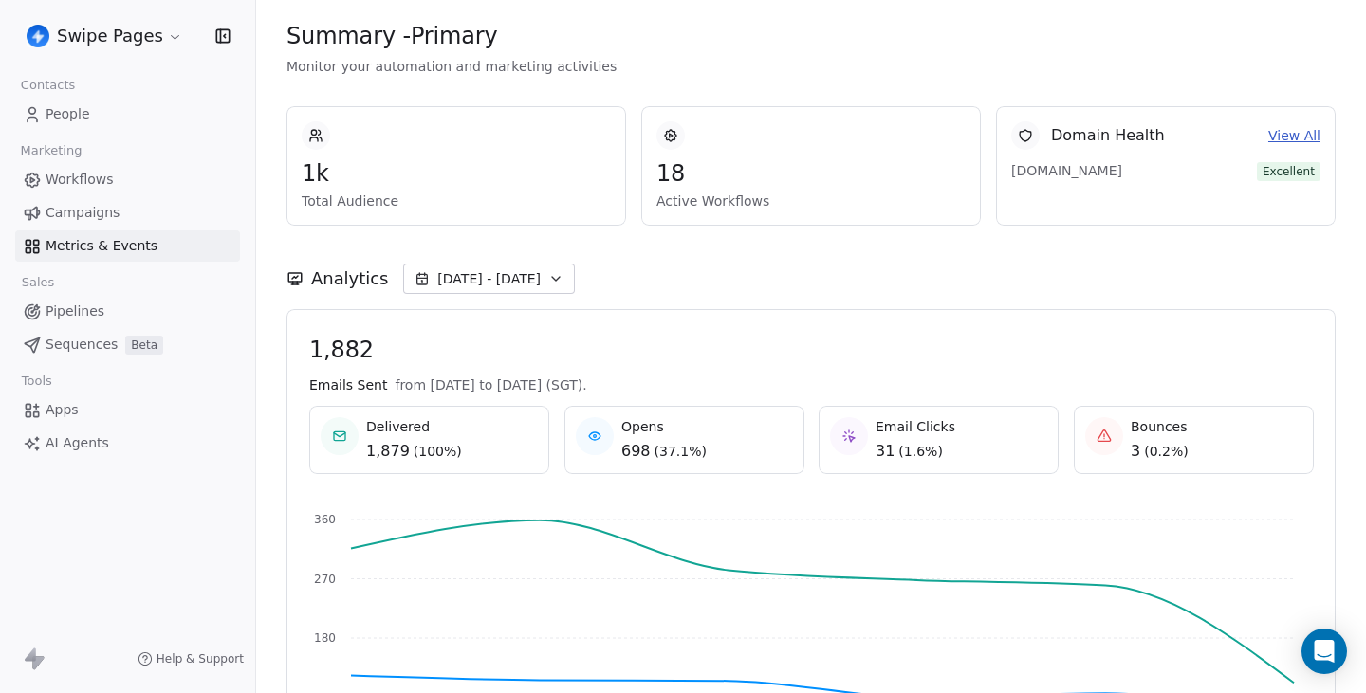
click at [548, 274] on icon "button" at bounding box center [555, 278] width 15 height 15
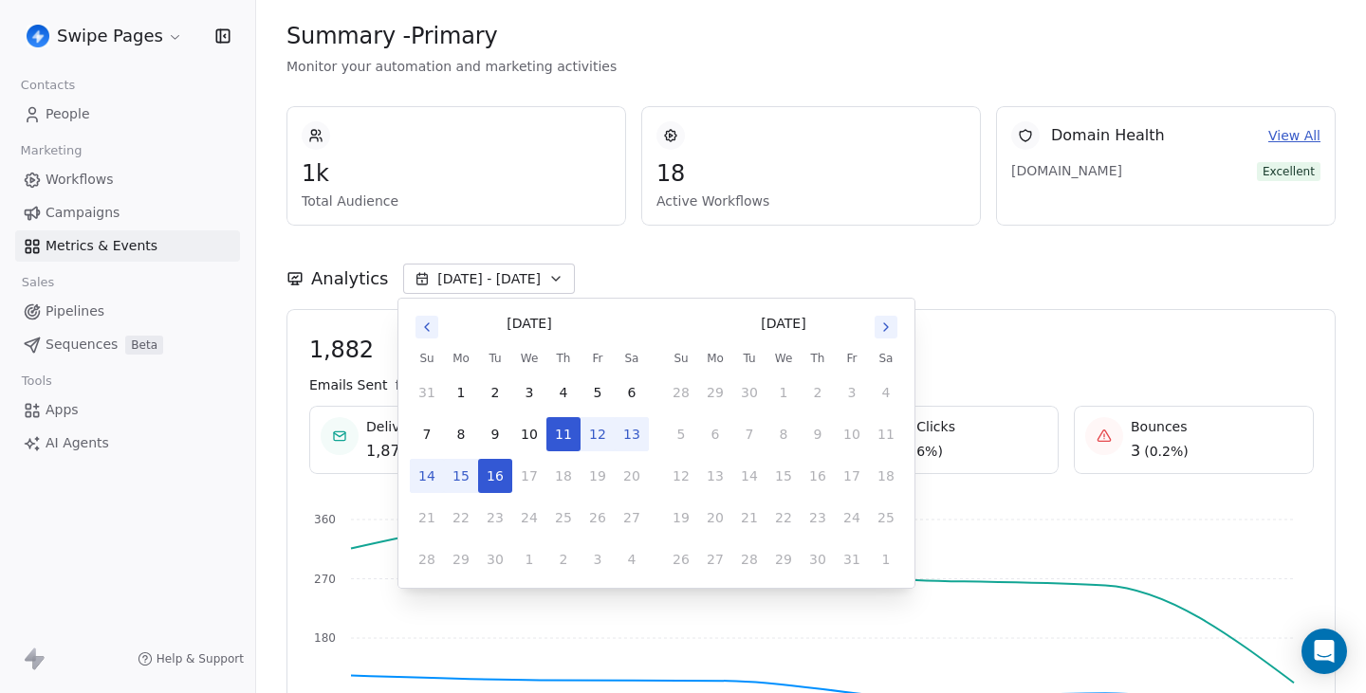
click at [417, 473] on button "14" at bounding box center [427, 476] width 34 height 34
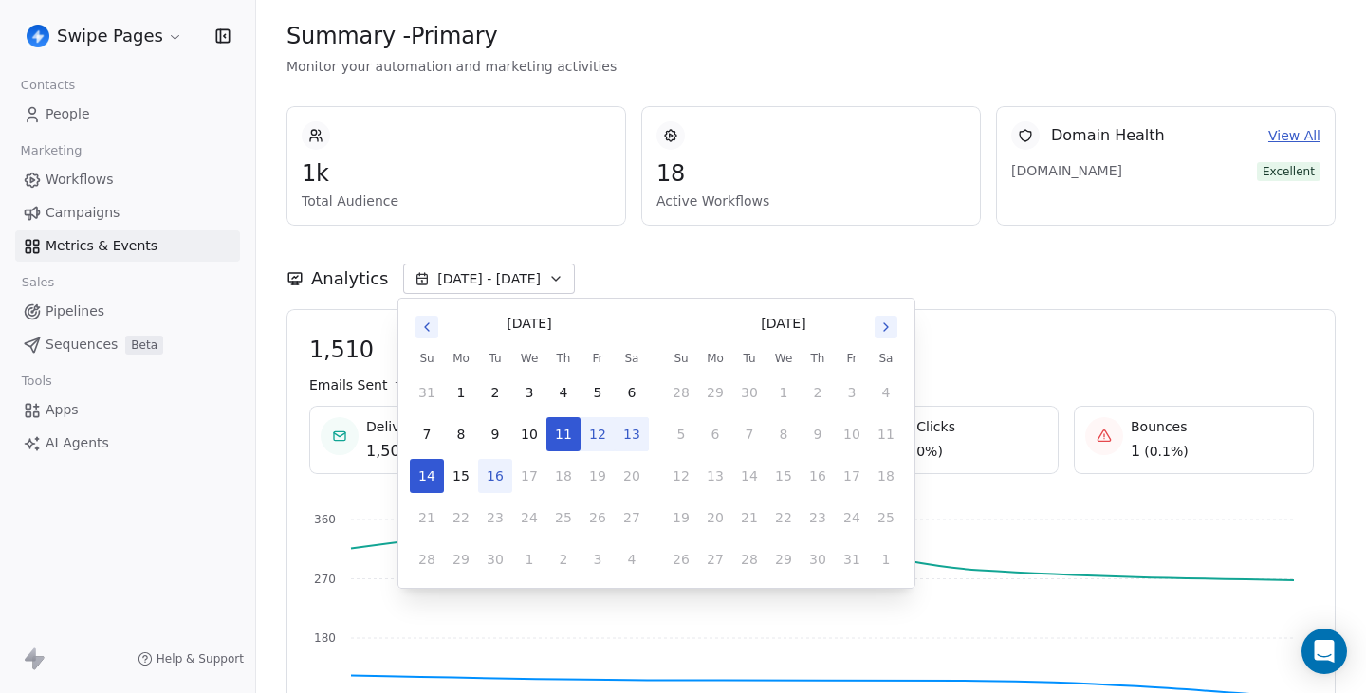
click at [607, 435] on button "12" at bounding box center [597, 434] width 34 height 34
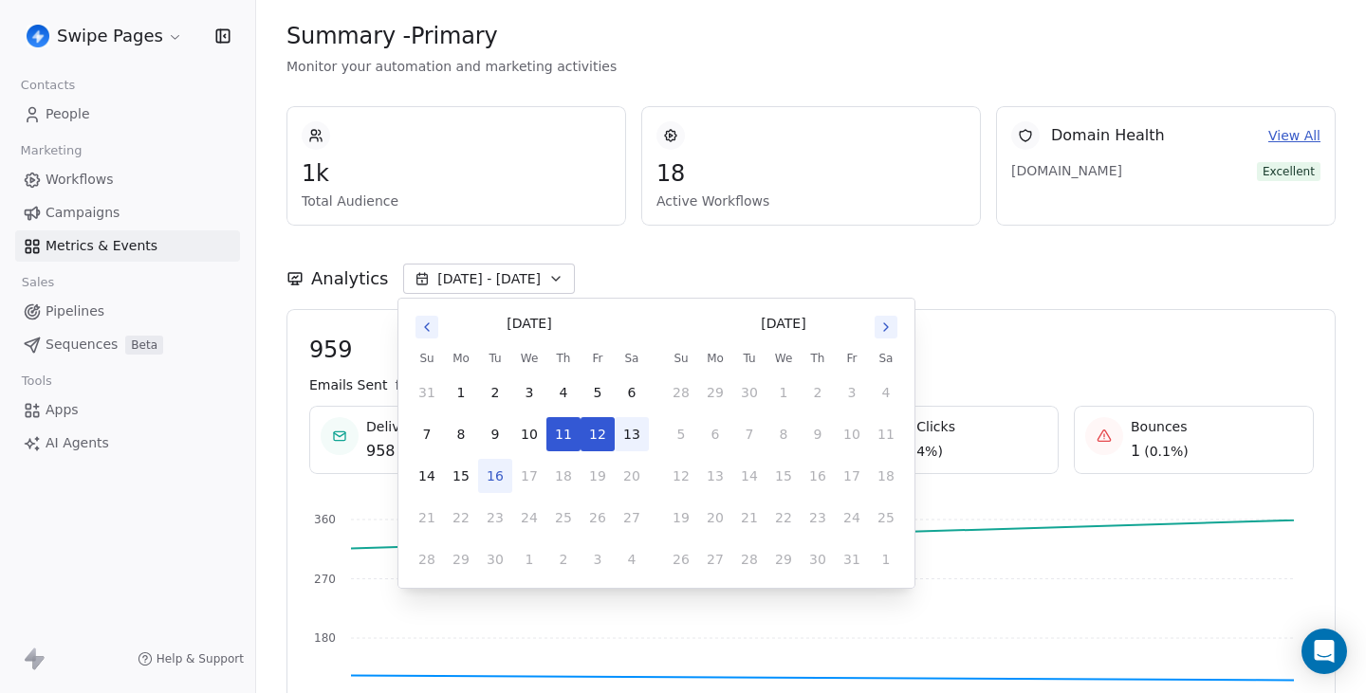
click at [629, 435] on button "13" at bounding box center [631, 434] width 34 height 34
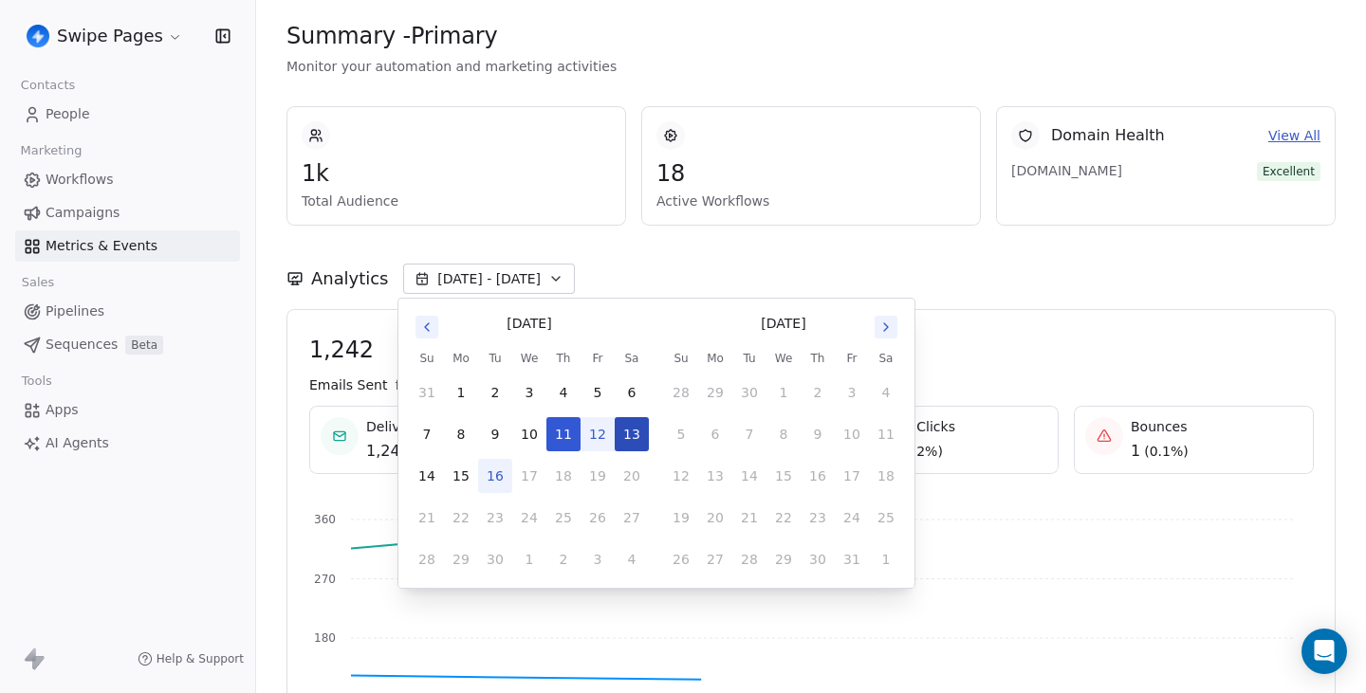
click at [629, 435] on button "13" at bounding box center [631, 434] width 34 height 34
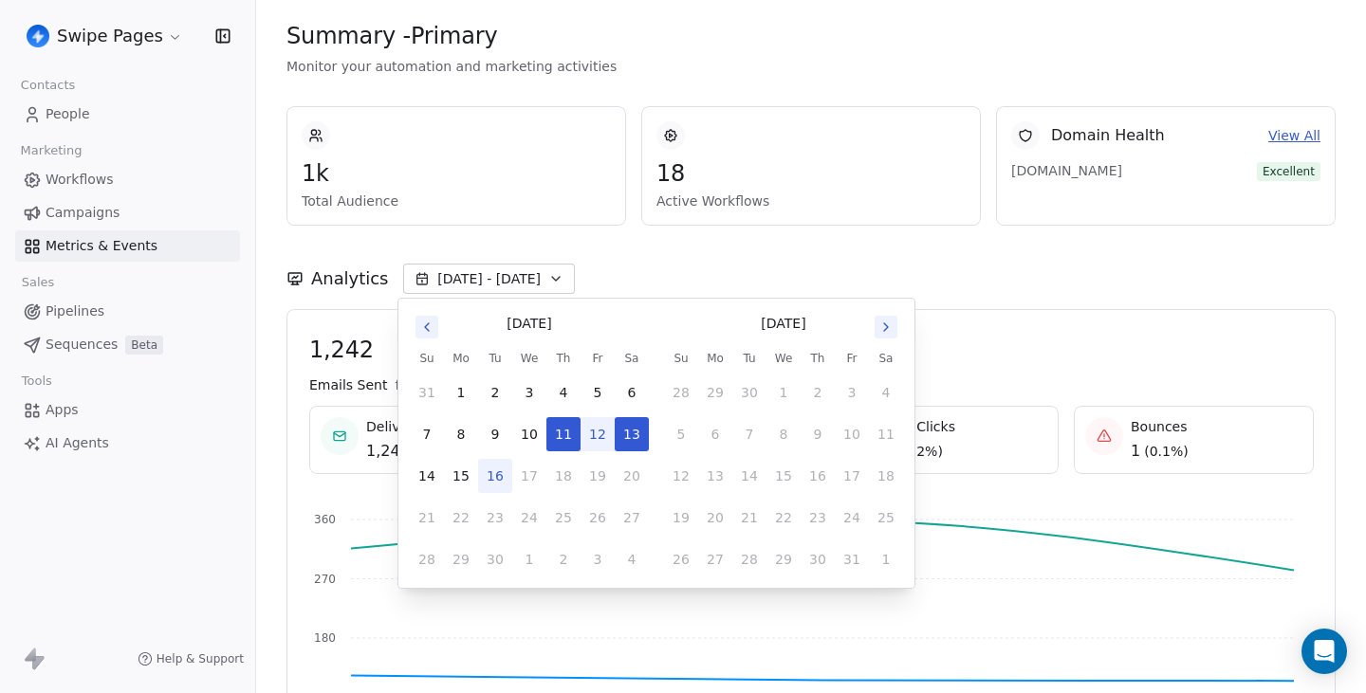
click at [484, 471] on button "16" at bounding box center [495, 476] width 34 height 34
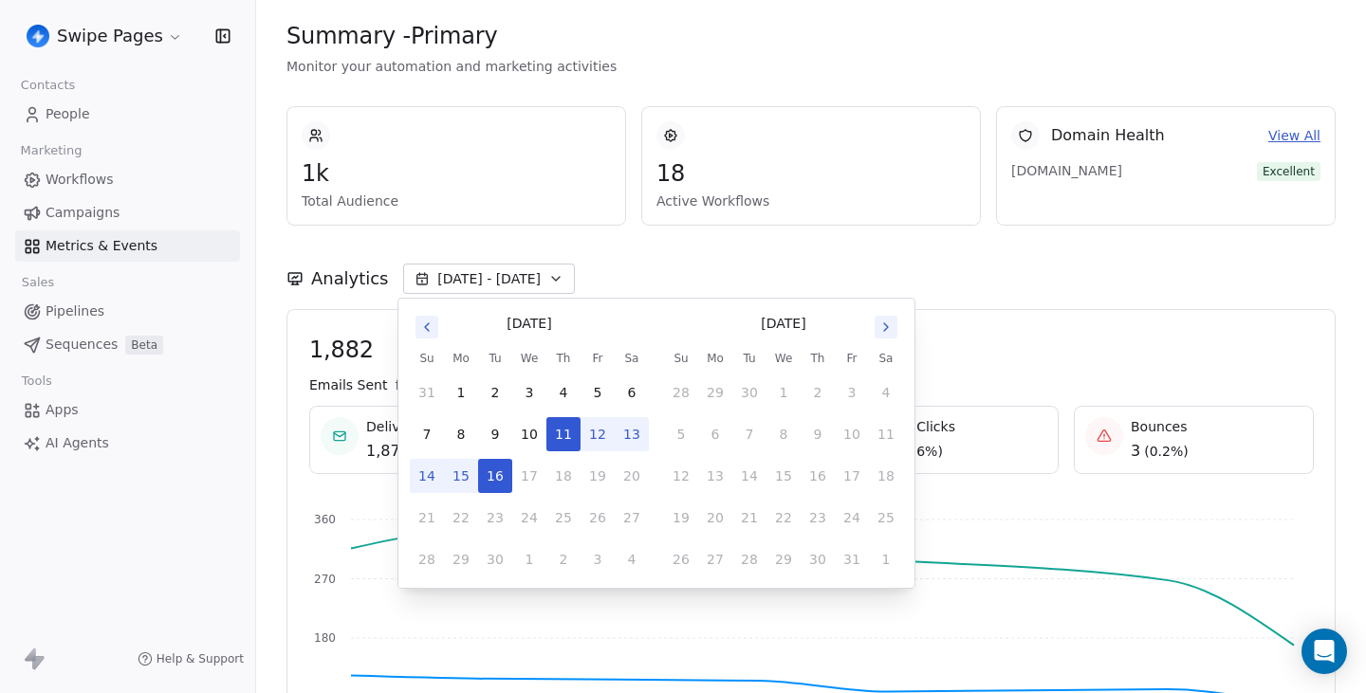
click at [449, 471] on button "15" at bounding box center [461, 476] width 34 height 34
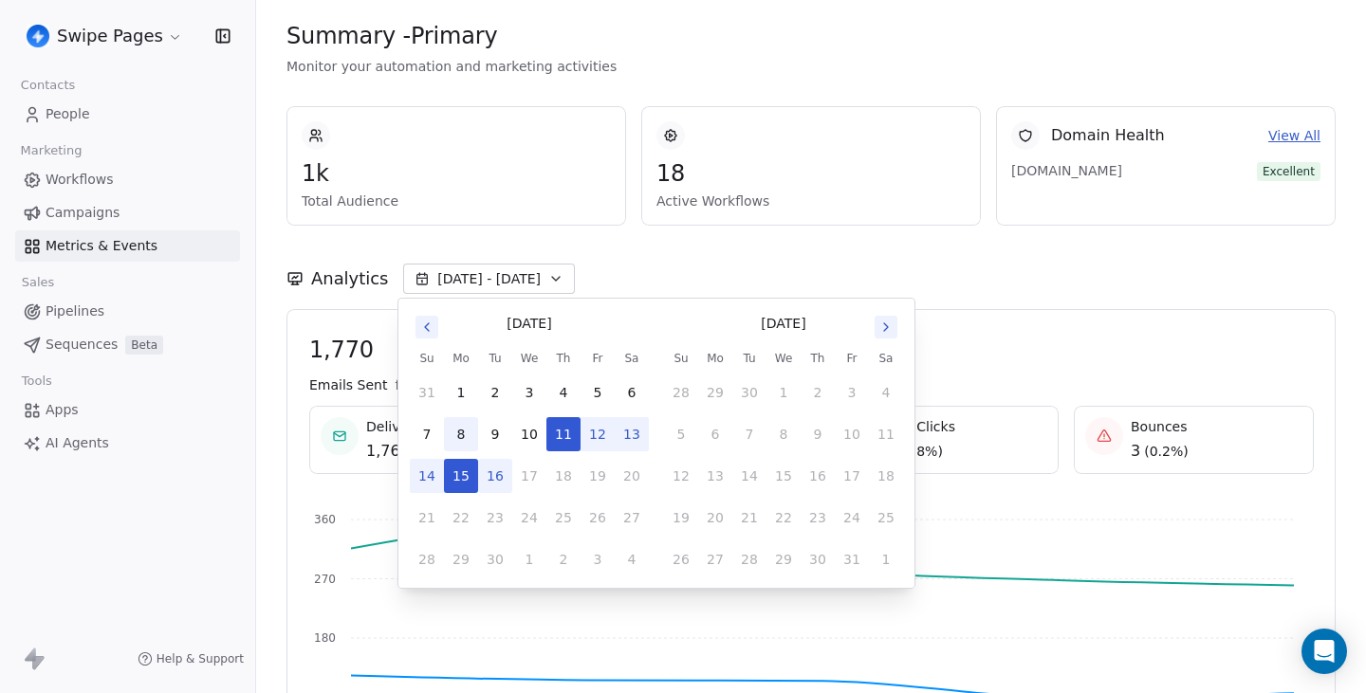
click at [454, 426] on button "8" at bounding box center [461, 434] width 34 height 34
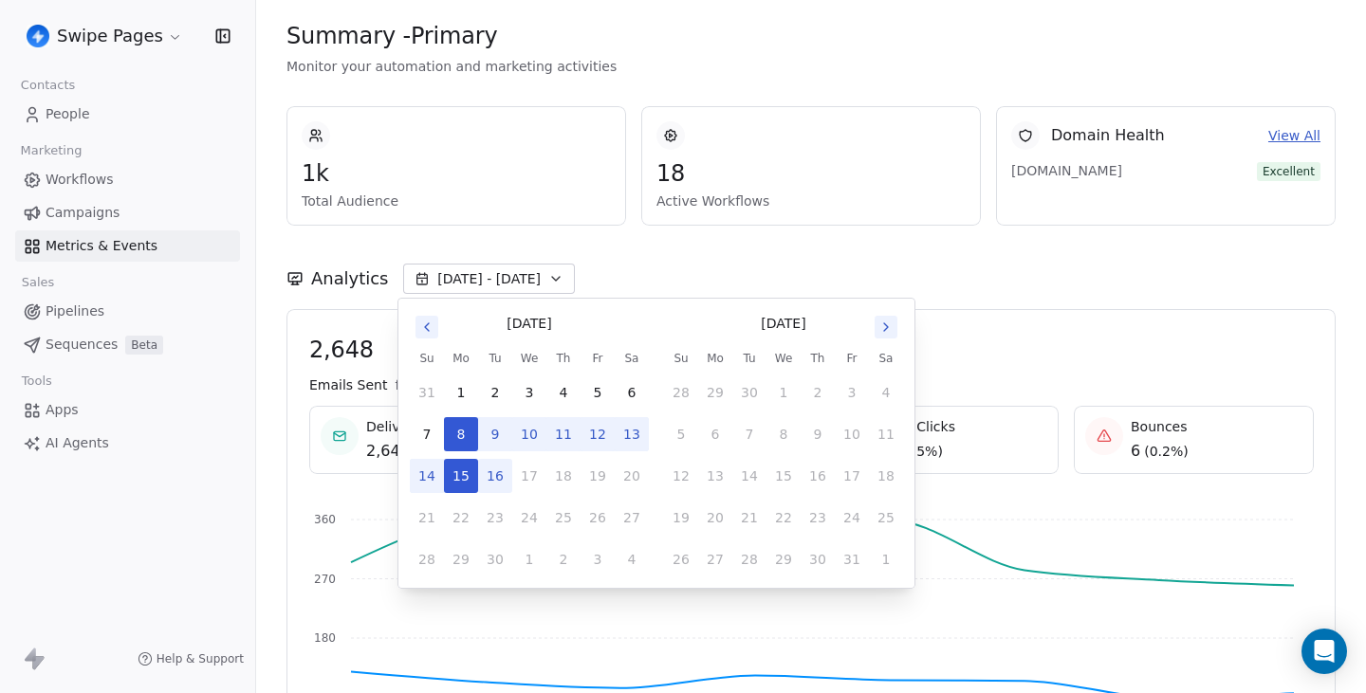
click at [486, 469] on button "16" at bounding box center [495, 476] width 34 height 34
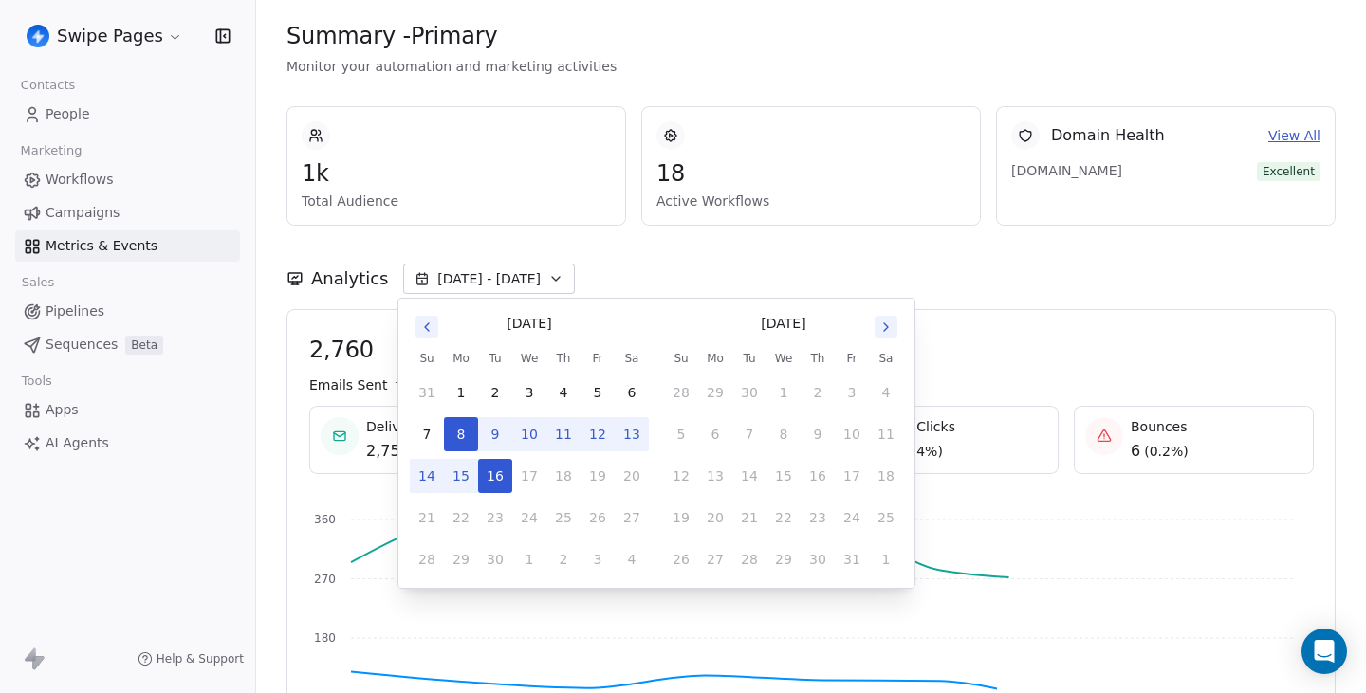
click at [472, 472] on button "15" at bounding box center [461, 476] width 34 height 34
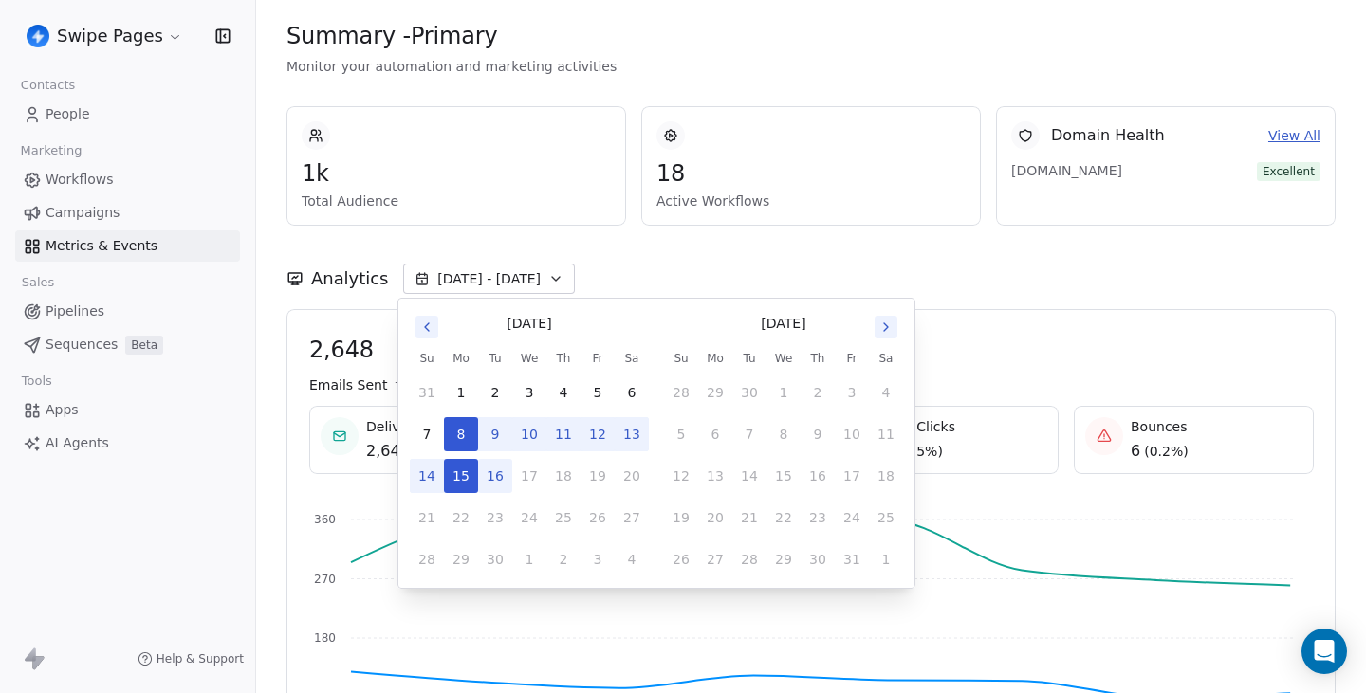
click at [500, 474] on button "16" at bounding box center [495, 476] width 34 height 34
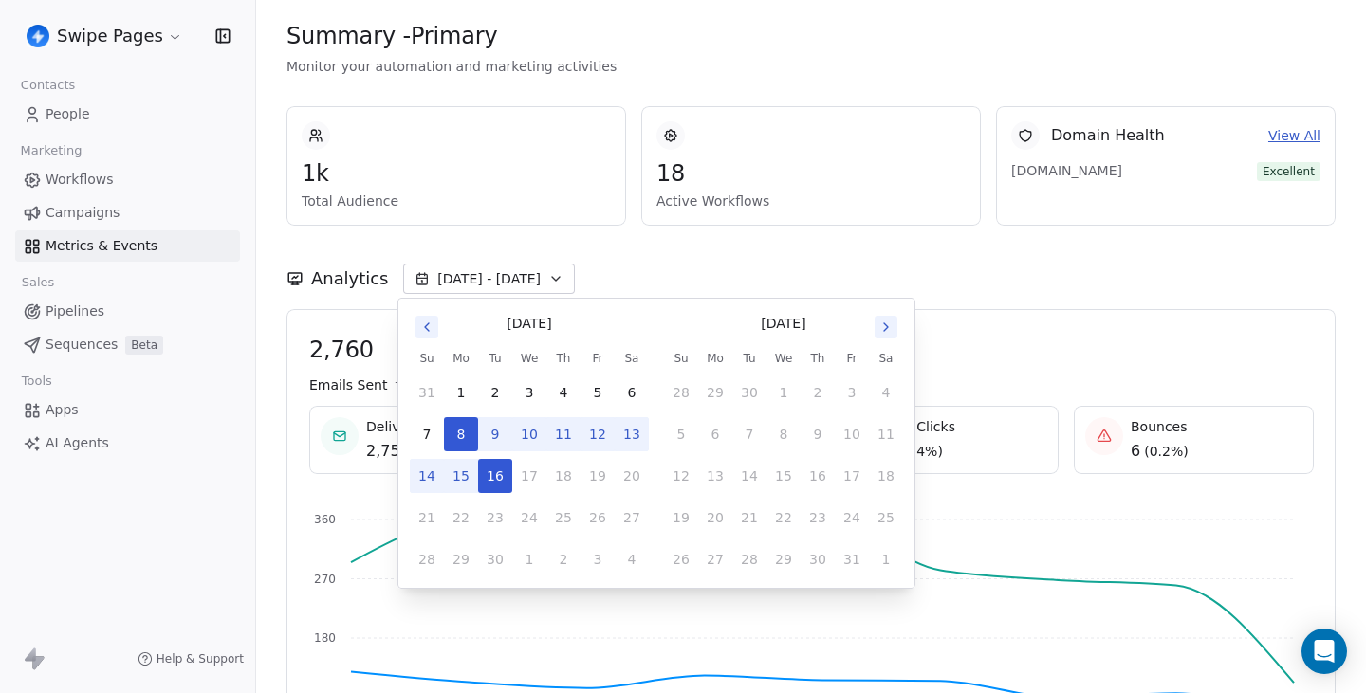
click at [598, 223] on div "1k Total Audience" at bounding box center [455, 165] width 339 height 119
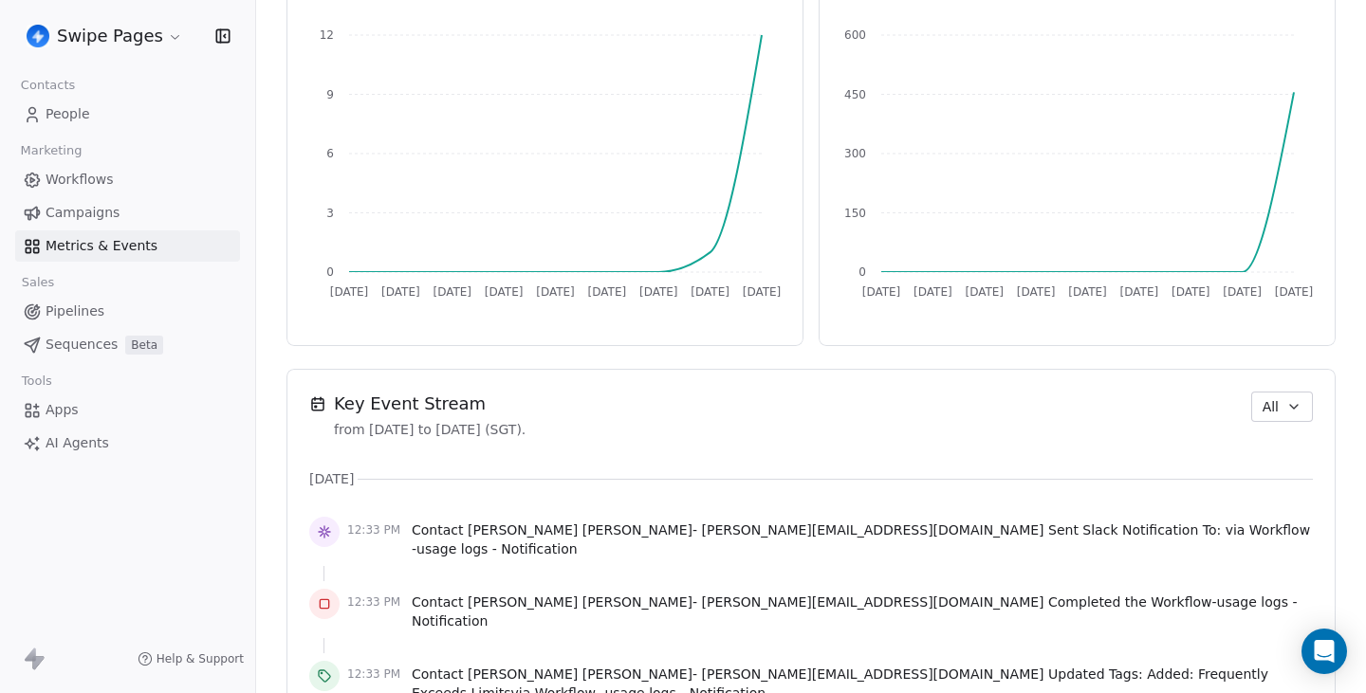
scroll to position [1200, 0]
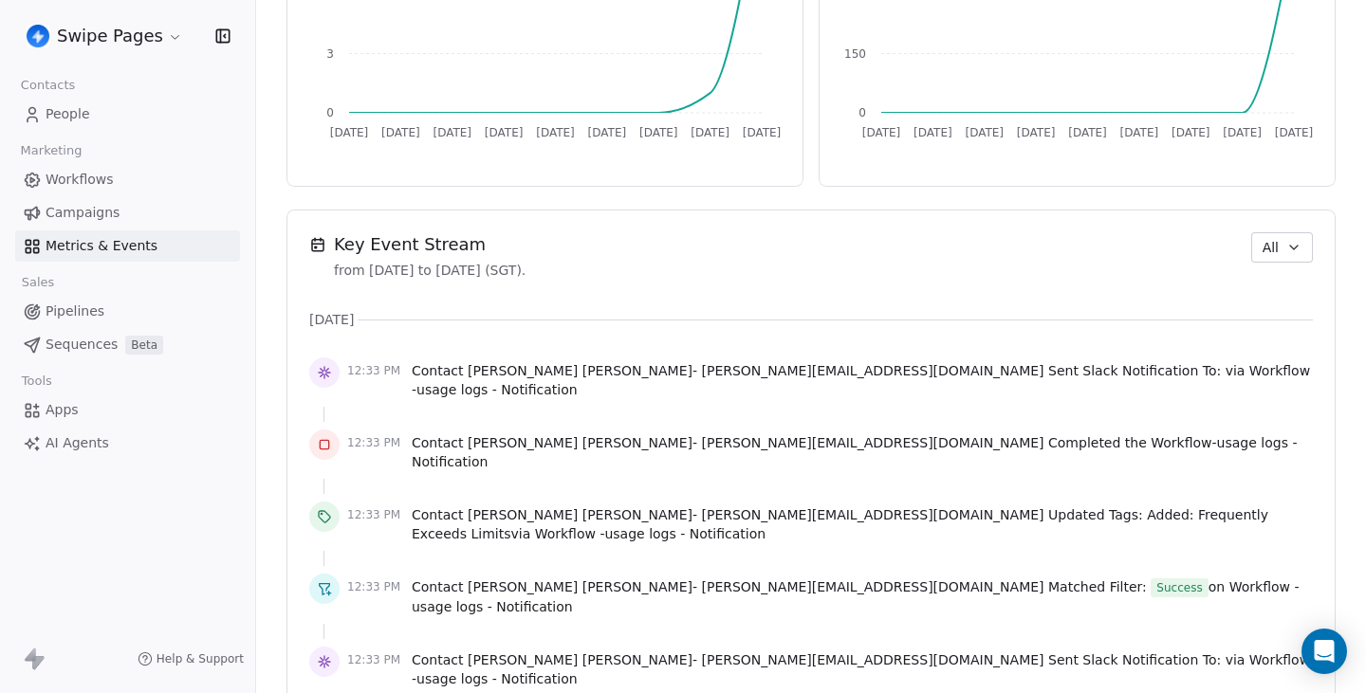
click at [1300, 260] on button "All" at bounding box center [1282, 247] width 62 height 30
click at [1279, 339] on div "Audit" at bounding box center [1285, 351] width 140 height 30
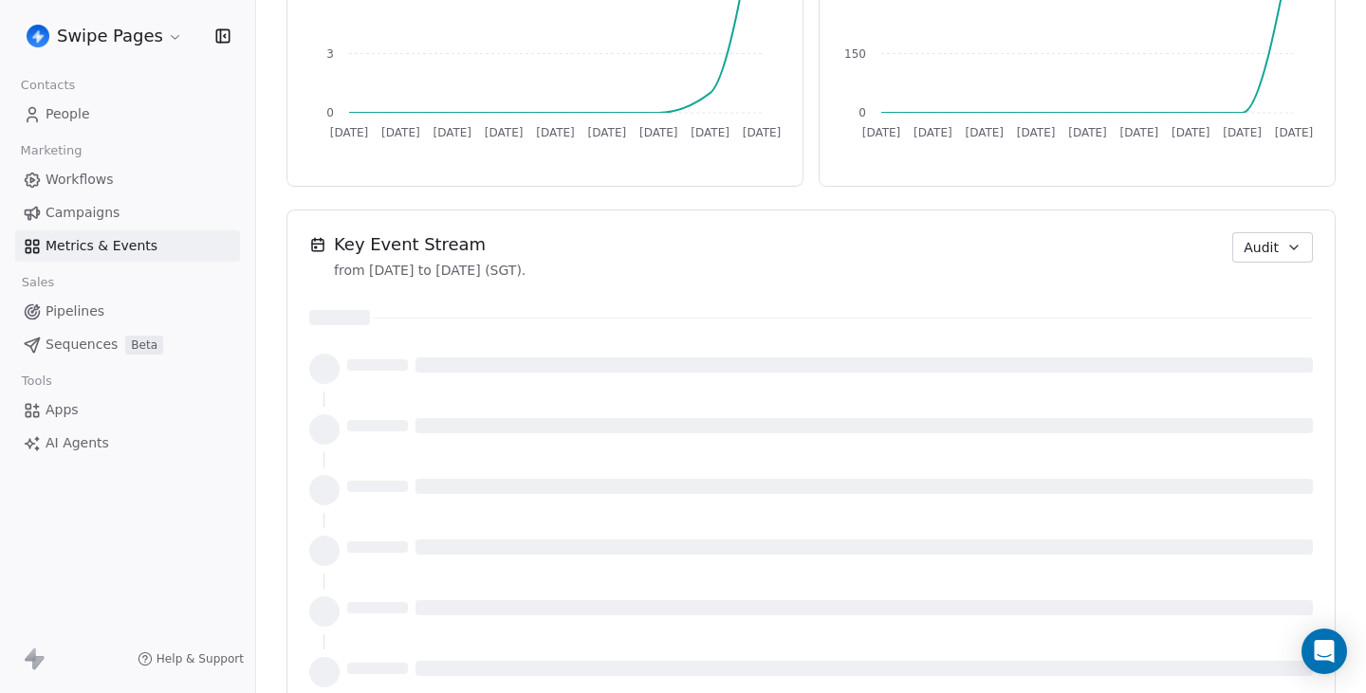
scroll to position [942, 0]
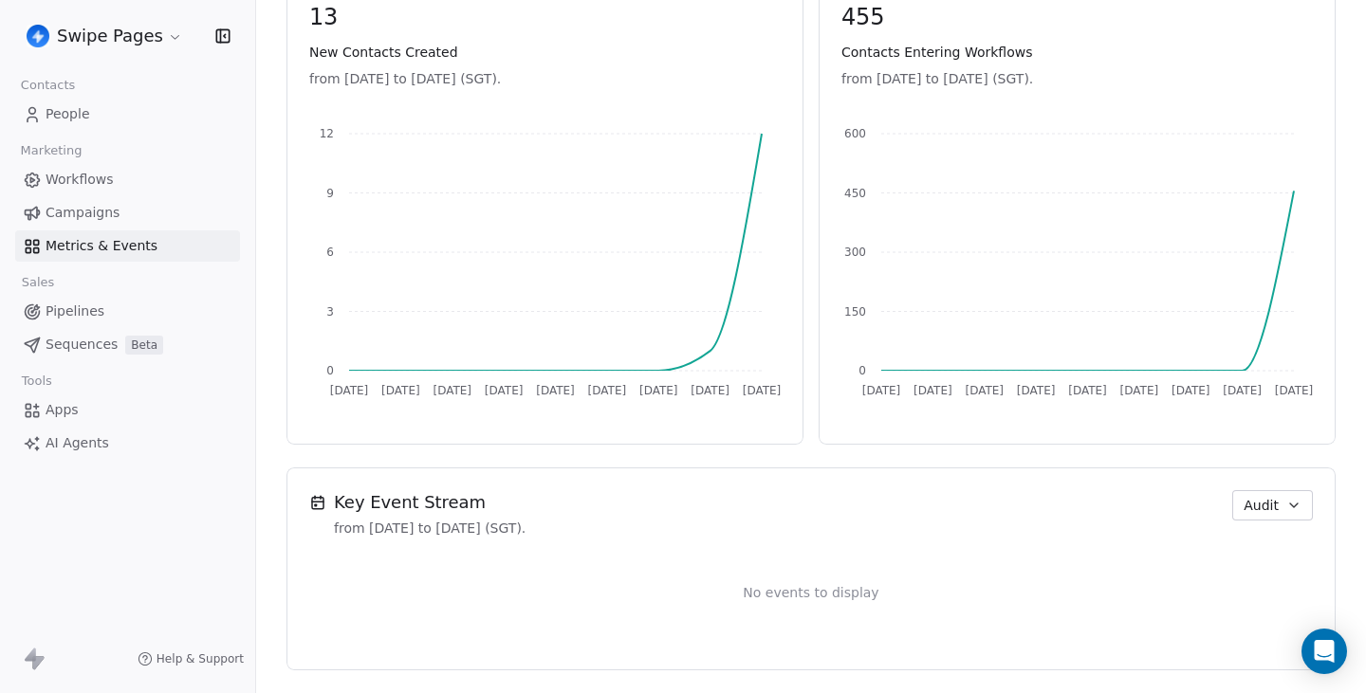
click at [1291, 501] on icon "button" at bounding box center [1293, 505] width 15 height 15
click at [1268, 636] on span "Contact/Webhook" at bounding box center [1285, 640] width 118 height 20
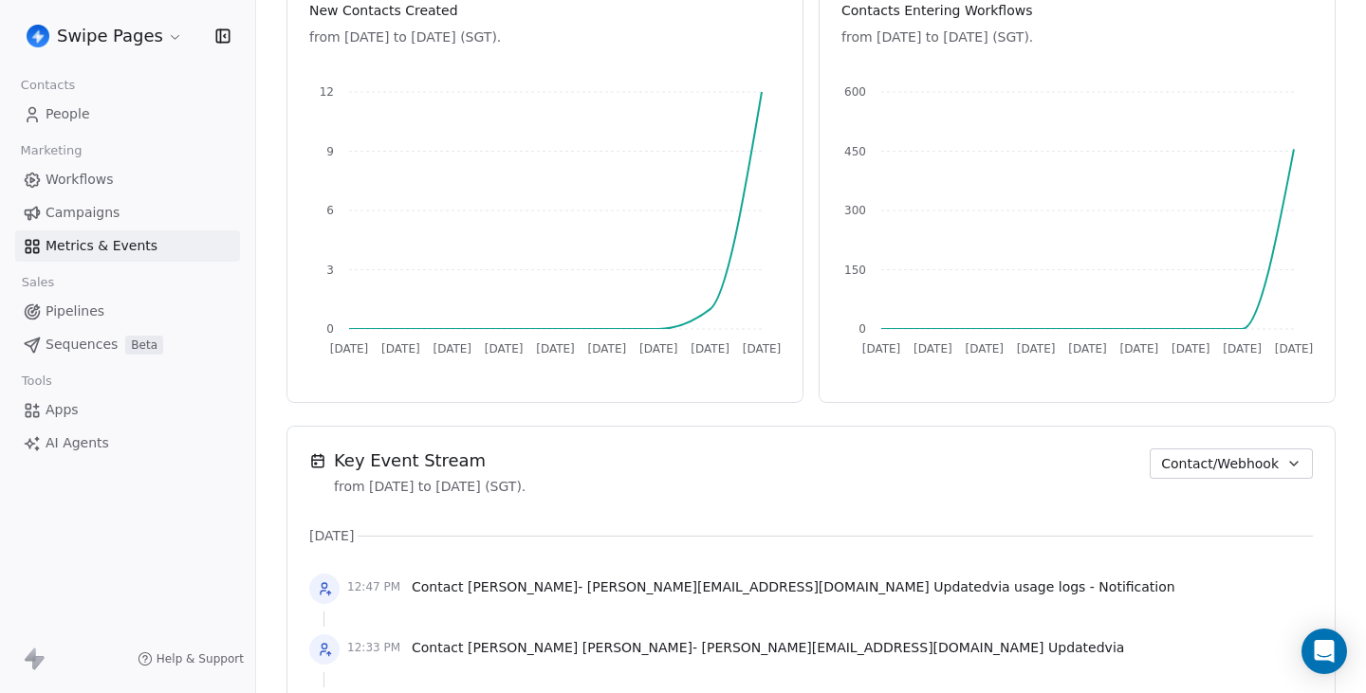
scroll to position [1083, 0]
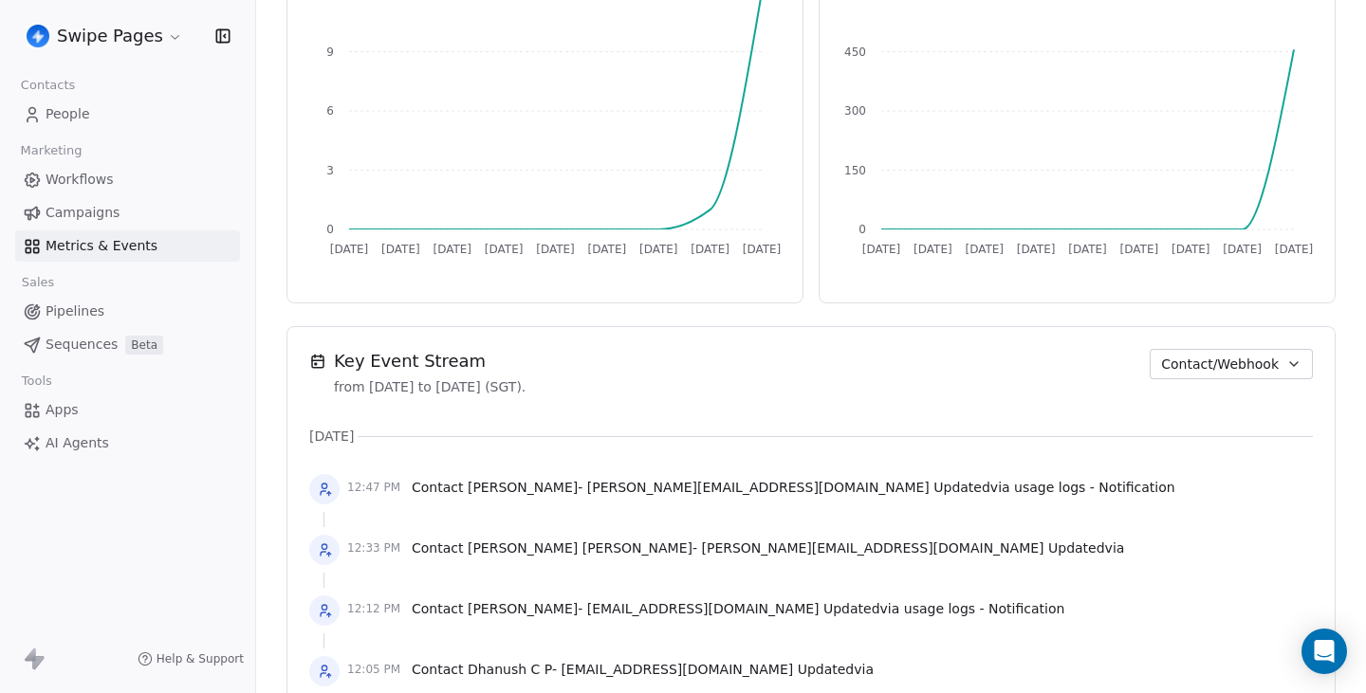
click at [1200, 355] on span "Contact/Webhook" at bounding box center [1220, 365] width 118 height 20
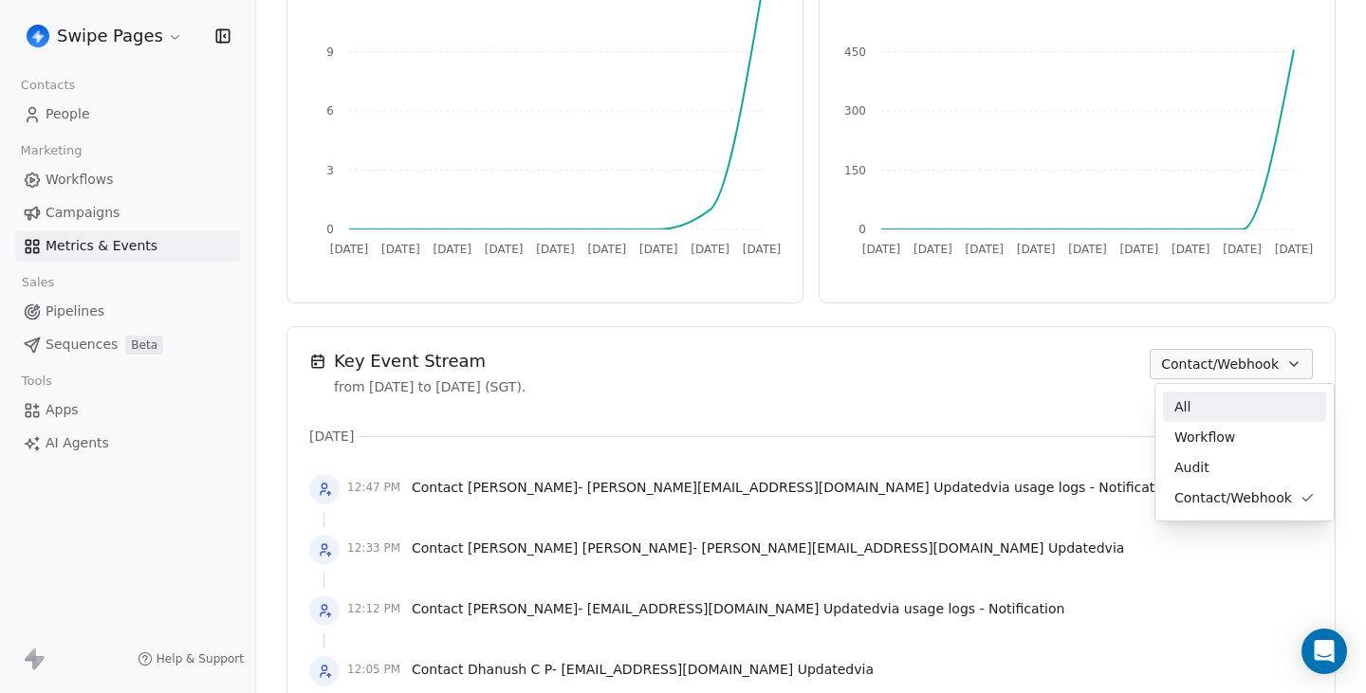
click at [1188, 405] on span "All" at bounding box center [1182, 407] width 16 height 20
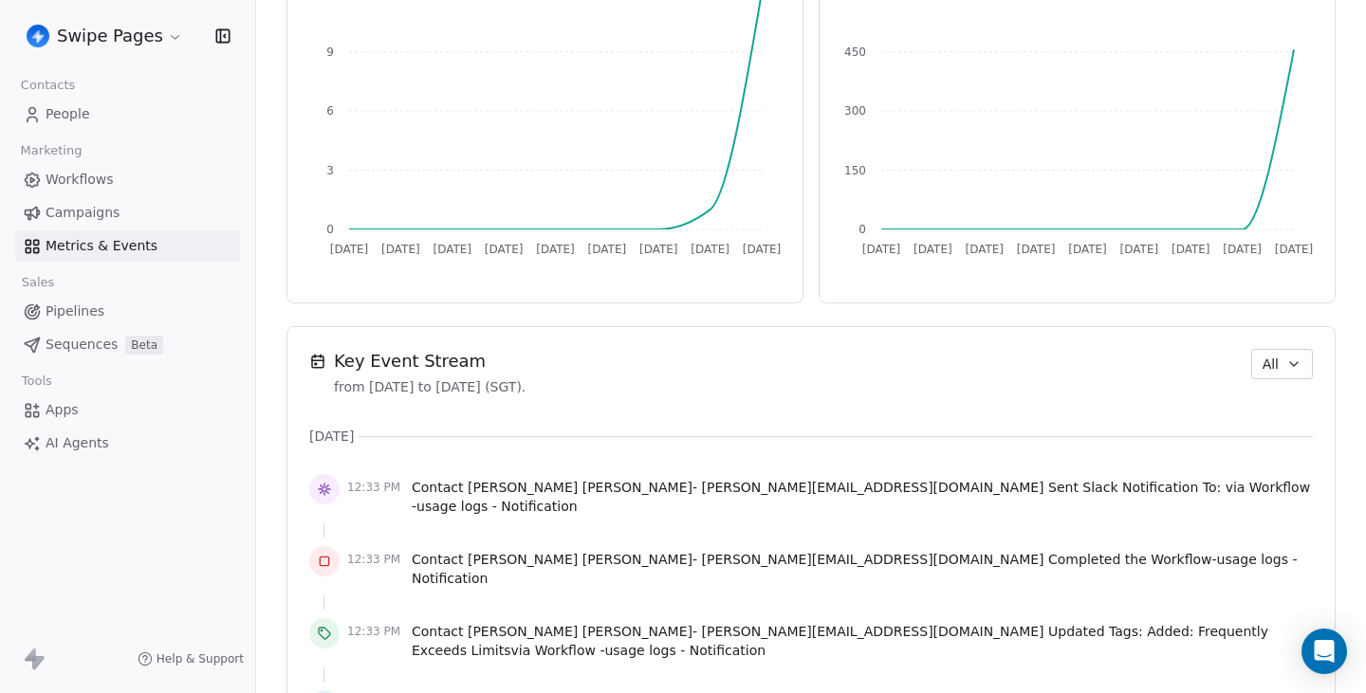
click at [1272, 358] on span "All" at bounding box center [1270, 365] width 16 height 20
click at [1262, 433] on span "Workflow" at bounding box center [1256, 438] width 61 height 20
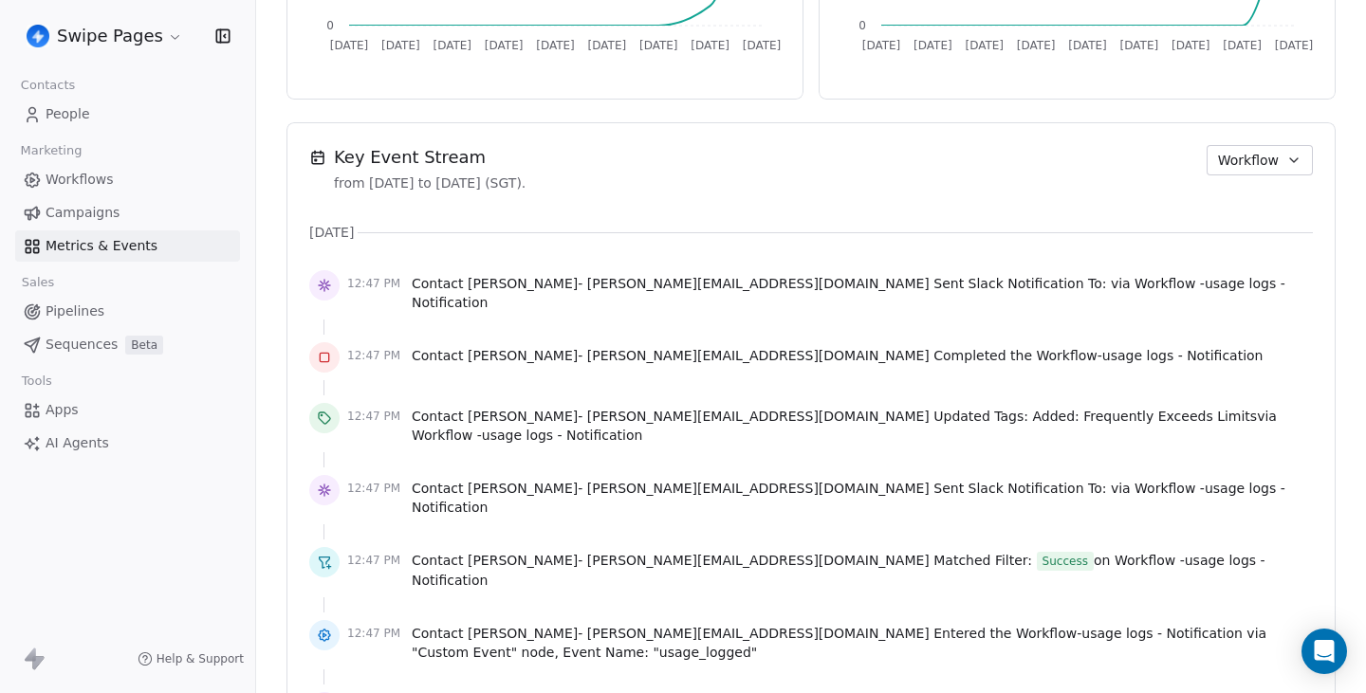
scroll to position [1420, 0]
